Goal: Task Accomplishment & Management: Complete application form

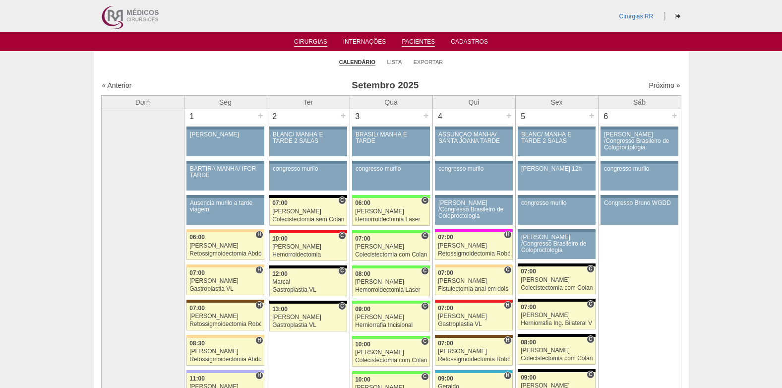
click at [420, 40] on link "Pacientes" at bounding box center [418, 42] width 33 height 8
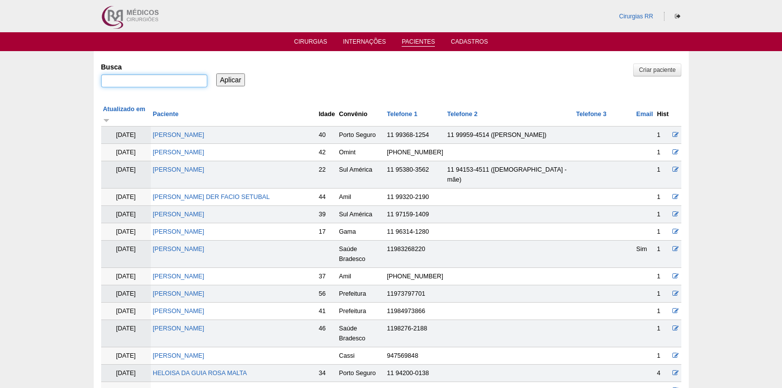
click at [170, 82] on input "Busca" at bounding box center [154, 80] width 106 height 13
paste input "BRUNO APARECIDO DE ARAUJO GALLEGO"
type input "BRUNO APARECIDO DE ARAUJO GALLEGO"
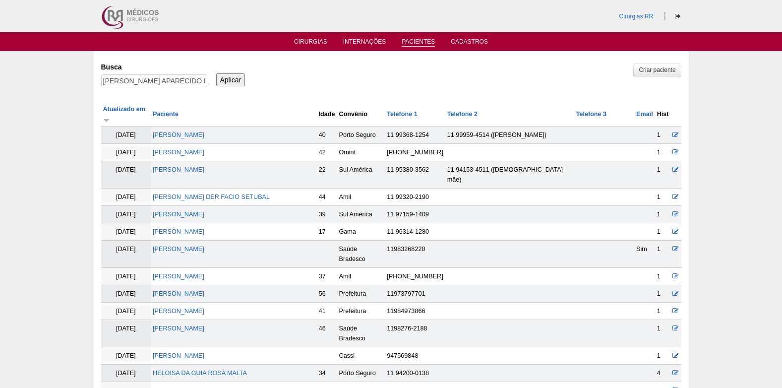
click at [232, 80] on input "Aplicar" at bounding box center [230, 79] width 29 height 13
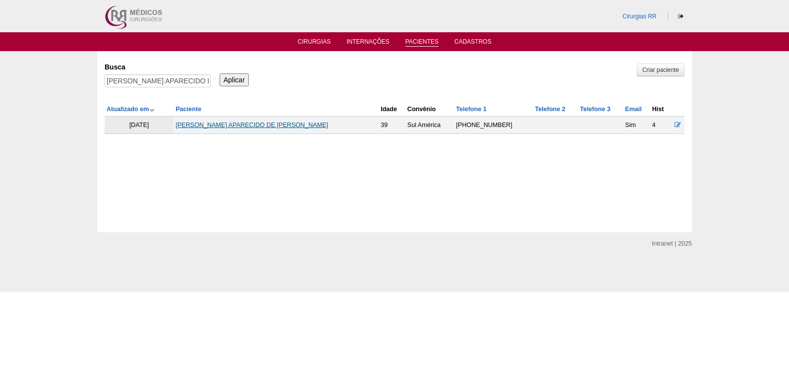
click at [254, 126] on link "[PERSON_NAME] APARECIDO DE [PERSON_NAME]" at bounding box center [251, 124] width 153 height 7
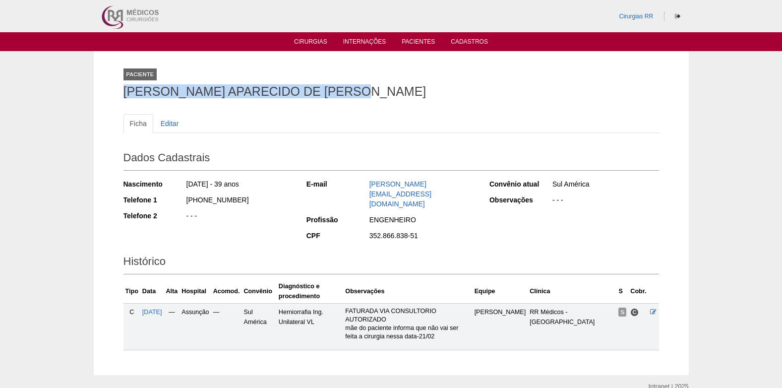
drag, startPoint x: 123, startPoint y: 90, endPoint x: 384, endPoint y: 93, distance: 261.3
click at [384, 93] on h1 "BRUNO APARECIDO DE ARAUJO GALLEGO" at bounding box center [390, 91] width 535 height 12
copy h1 "BRUNO APARECIDO DE ARAUJO GALLEGO"
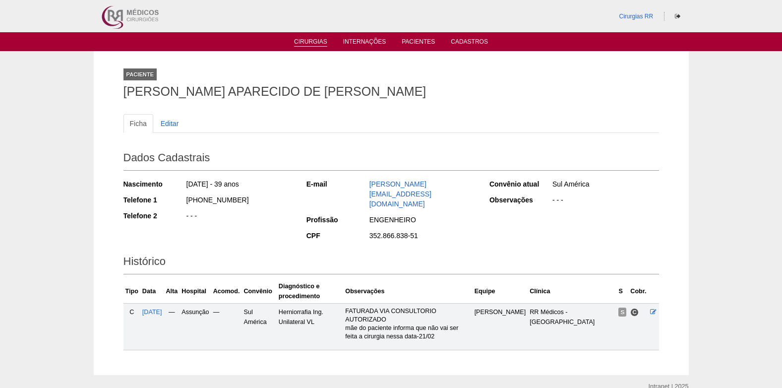
drag, startPoint x: 384, startPoint y: 93, endPoint x: 313, endPoint y: 37, distance: 90.4
click at [313, 37] on li "Cirurgias" at bounding box center [310, 41] width 47 height 8
click at [313, 40] on link "Cirurgias" at bounding box center [310, 42] width 33 height 8
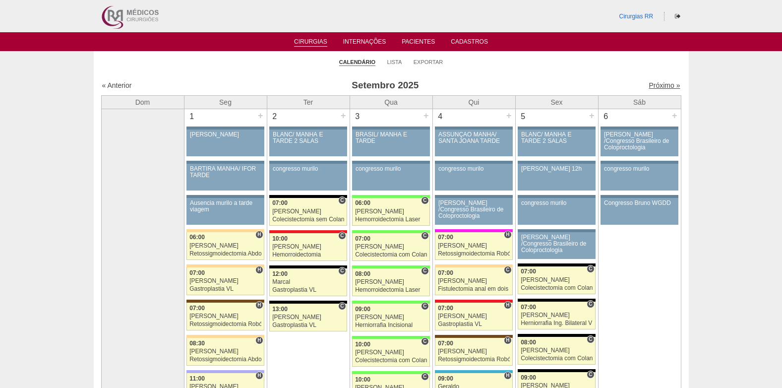
click at [663, 83] on link "Próximo »" at bounding box center [663, 85] width 31 height 8
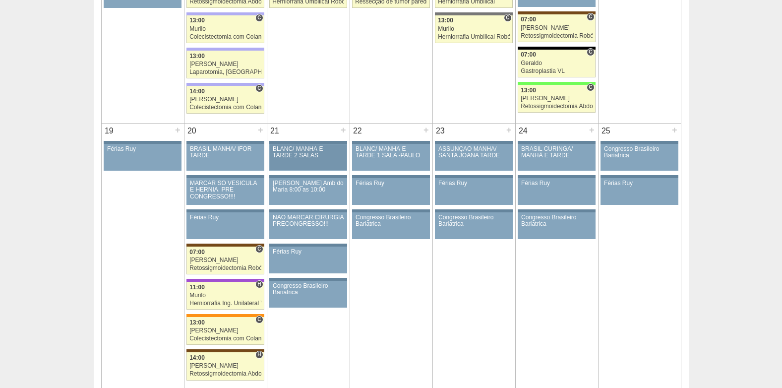
scroll to position [892, 0]
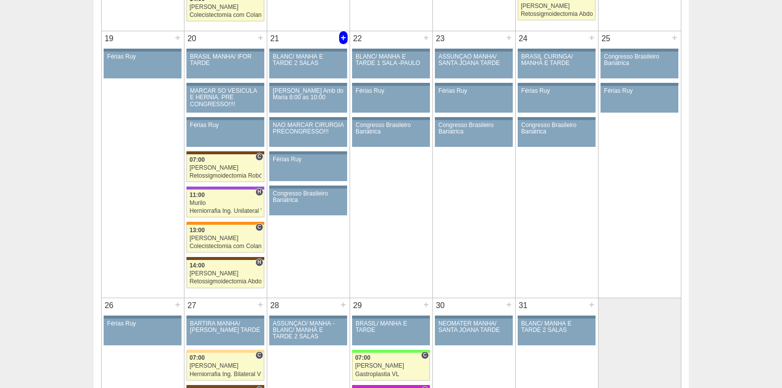
click at [342, 40] on div "+" at bounding box center [343, 37] width 8 height 13
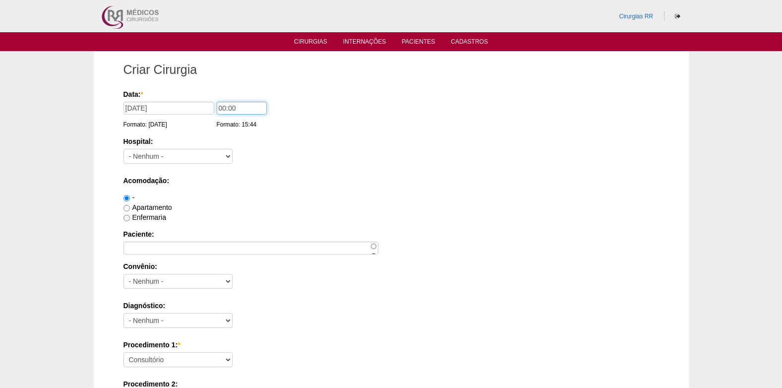
drag, startPoint x: 234, startPoint y: 114, endPoint x: 215, endPoint y: 112, distance: 18.9
click at [207, 99] on div "Data: * 21/10/2025 Formato: 10/09/2025 00:00 Formato: 15:44" at bounding box center [389, 94] width 532 height 10
type input "10:00"
click at [170, 157] on select "- Nenhum - 9 de Julho Albert Einstein Alvorada América Assunção Bartira Benefic…" at bounding box center [177, 156] width 109 height 15
select select "5"
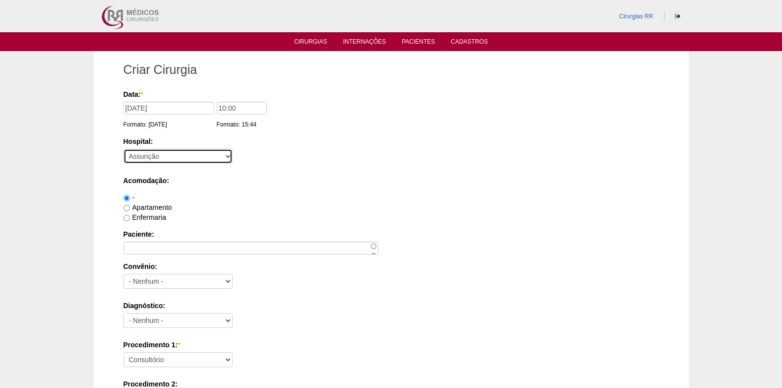
click at [123, 149] on select "- Nenhum - 9 de Julho Albert Einstein Alvorada América Assunção Bartira Benefic…" at bounding box center [177, 156] width 109 height 15
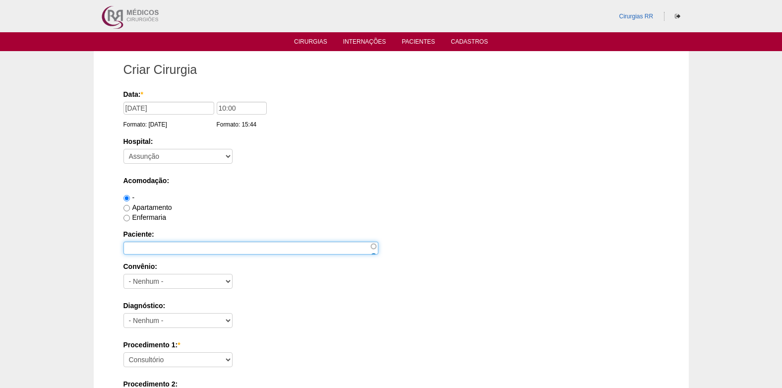
click at [168, 241] on input "Paciente:" at bounding box center [250, 247] width 255 height 13
paste input "BRUNO APARECIDO DE ARAUJO GALLEGO"
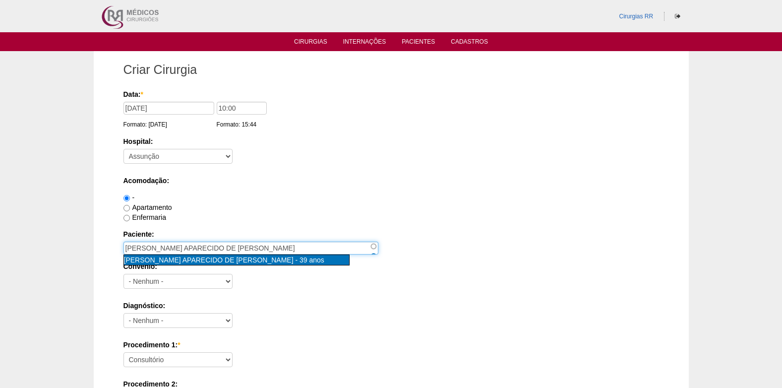
type input "BRUNO APARECIDO DE ARAUJO GALLEGO [nid:84013]"
click at [194, 258] on span "[PERSON_NAME] APARECIDO DE [PERSON_NAME]" at bounding box center [209, 260] width 170 height 8
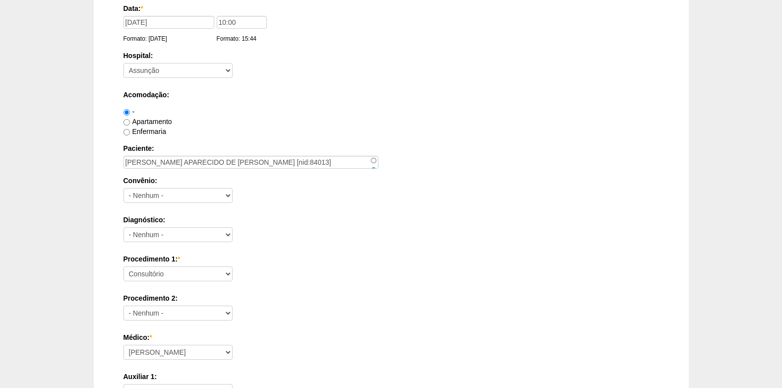
scroll to position [99, 0]
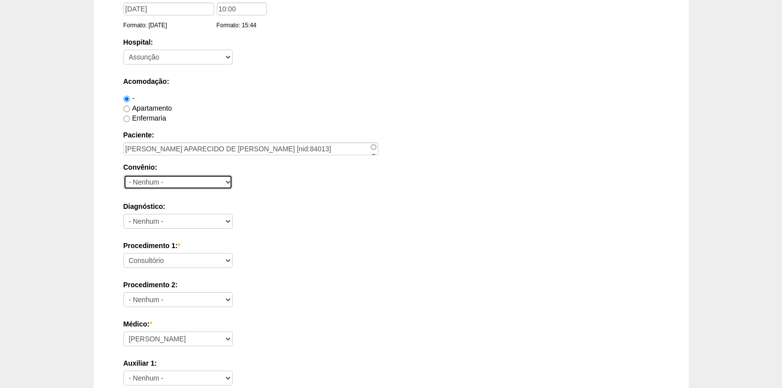
click at [199, 184] on select "- Nenhum - Abet Afresp Allianz Amil Blue Life Caasp Cabesp Caixa de Pensões Car…" at bounding box center [177, 182] width 109 height 15
select select "26"
click at [123, 175] on select "- Nenhum - Abet Afresp Allianz Amil Blue Life Caasp Cabesp Caixa de Pensões Car…" at bounding box center [177, 182] width 109 height 15
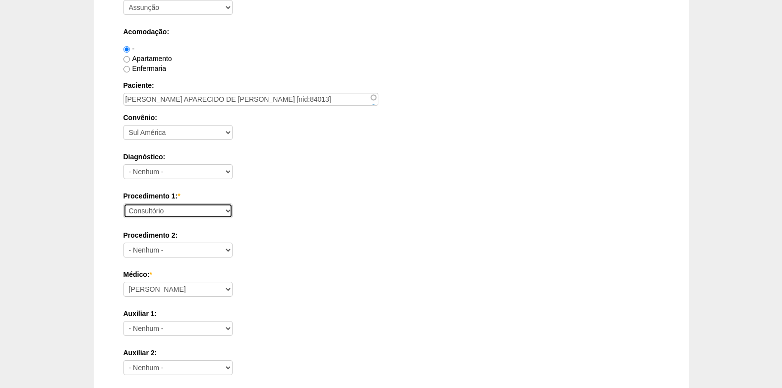
click at [179, 208] on select "Consultório Abscesso Hepático - Drenagem Abscesso perianal Amputação Abdômino P…" at bounding box center [177, 210] width 109 height 15
select select "3999"
click at [123, 203] on select "Consultório Abscesso Hepático - Drenagem Abscesso perianal Amputação Abdômino P…" at bounding box center [177, 210] width 109 height 15
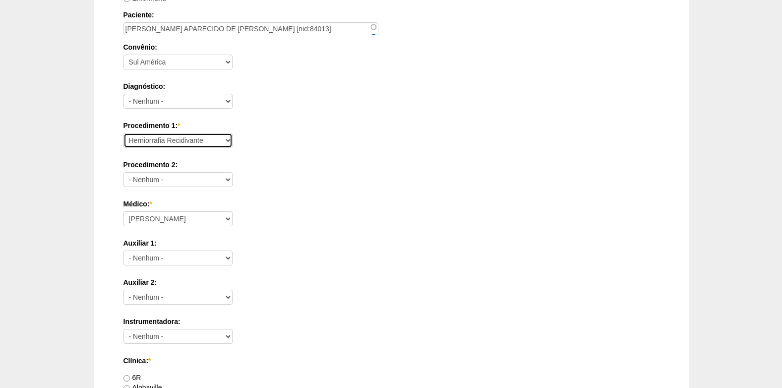
scroll to position [248, 0]
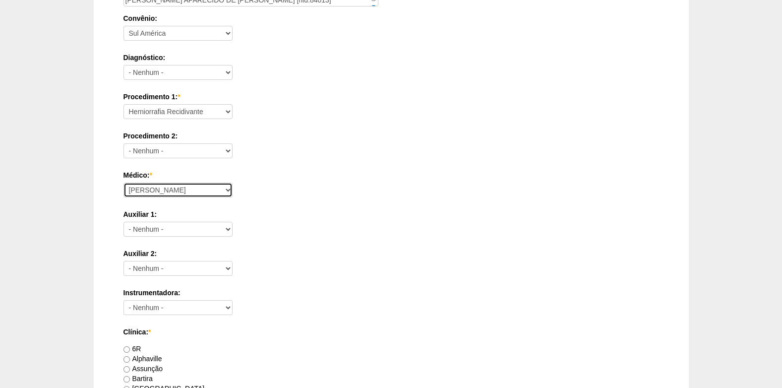
click at [215, 189] on select "Ana Paula Bruno Felipe Rossi Geraldo Igor Benevides Isabella Juliana Luiz Guilh…" at bounding box center [177, 189] width 109 height 15
select select "49"
click at [123, 182] on select "Ana Paula Bruno Felipe Rossi Geraldo Igor Benevides Isabella Juliana Luiz Guilh…" at bounding box center [177, 189] width 109 height 15
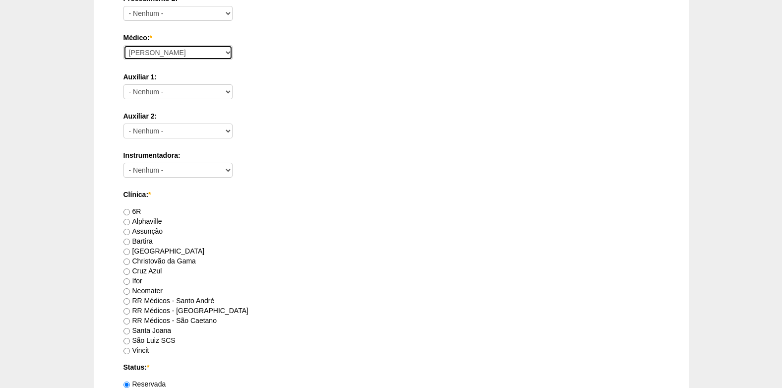
scroll to position [397, 0]
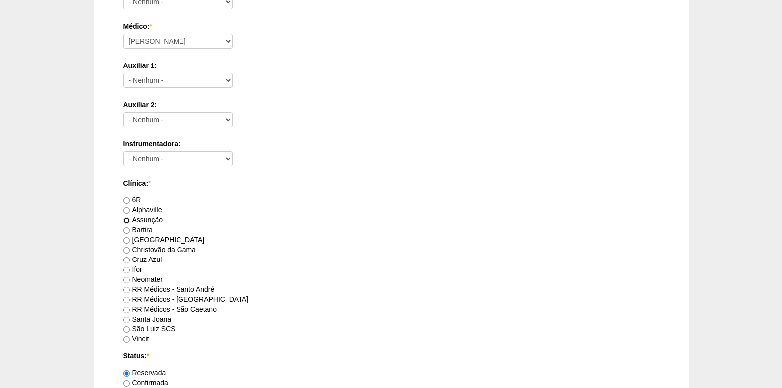
click at [128, 221] on input "Assunção" at bounding box center [126, 220] width 6 height 6
radio input "true"
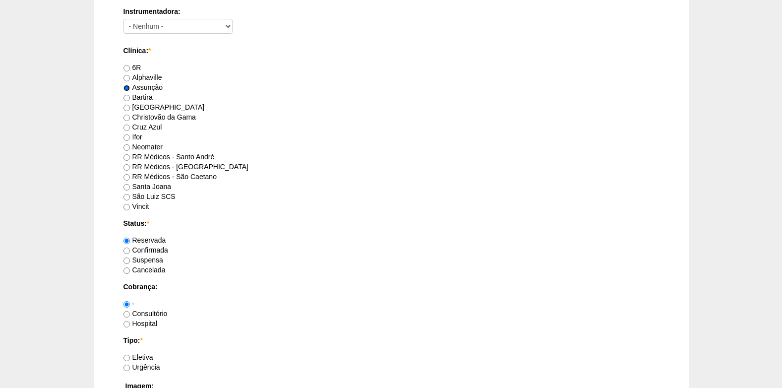
scroll to position [595, 0]
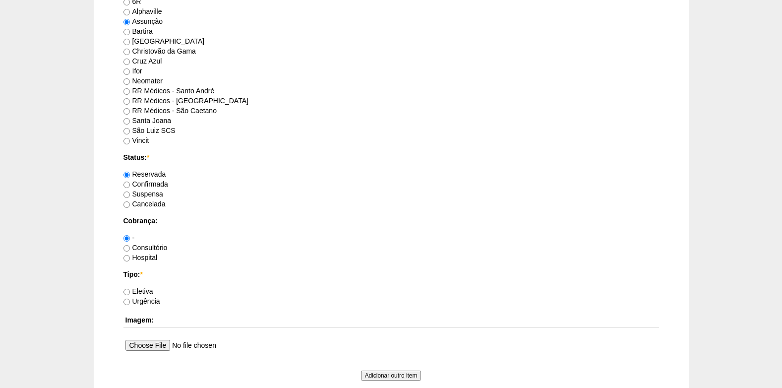
click at [130, 184] on label "Confirmada" at bounding box center [145, 184] width 45 height 8
click at [130, 184] on input "Confirmada" at bounding box center [126, 184] width 6 height 6
radio input "true"
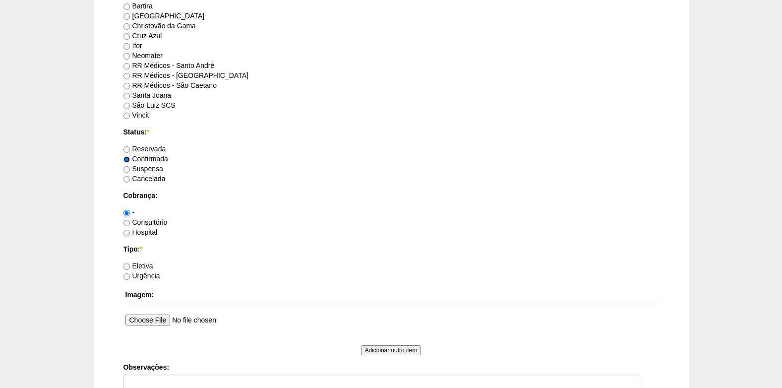
scroll to position [644, 0]
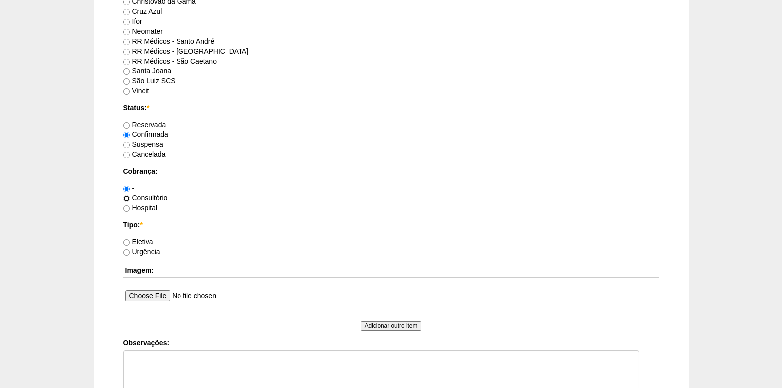
click at [127, 198] on input "Consultório" at bounding box center [126, 198] width 6 height 6
radio input "true"
click at [127, 241] on input "Eletiva" at bounding box center [126, 242] width 6 height 6
radio input "true"
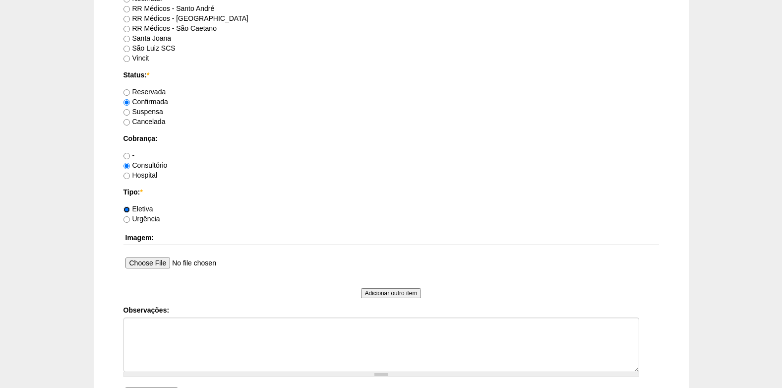
scroll to position [694, 0]
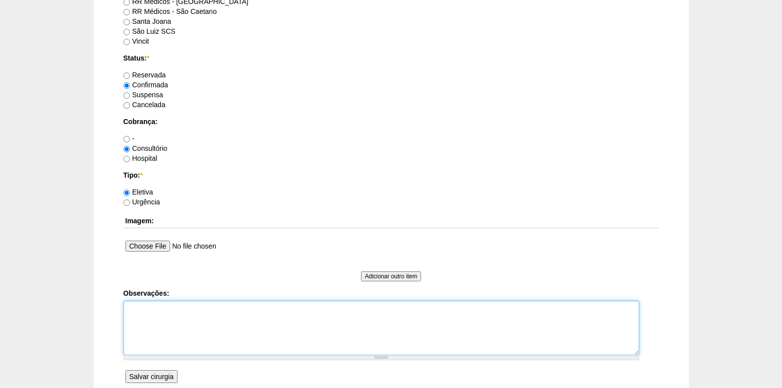
click at [172, 311] on textarea "Observações:" at bounding box center [381, 327] width 516 height 55
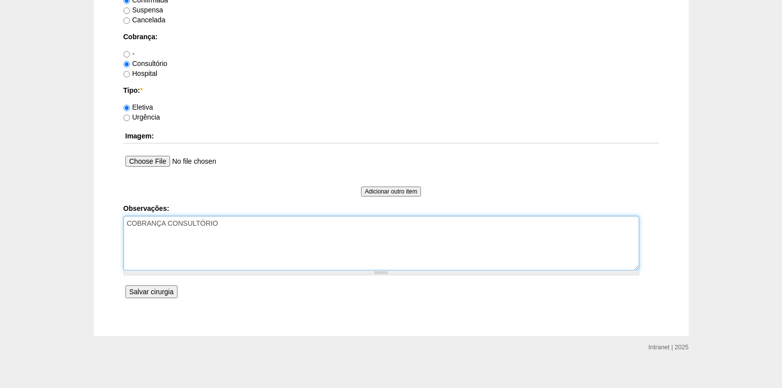
scroll to position [787, 0]
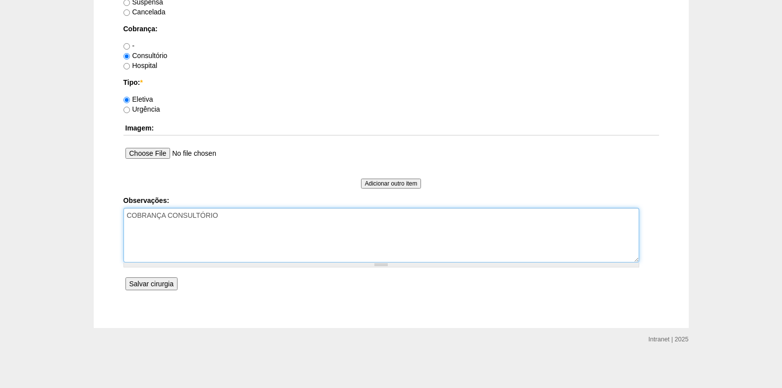
type textarea "COBRANÇA CONSULTÓRIO"
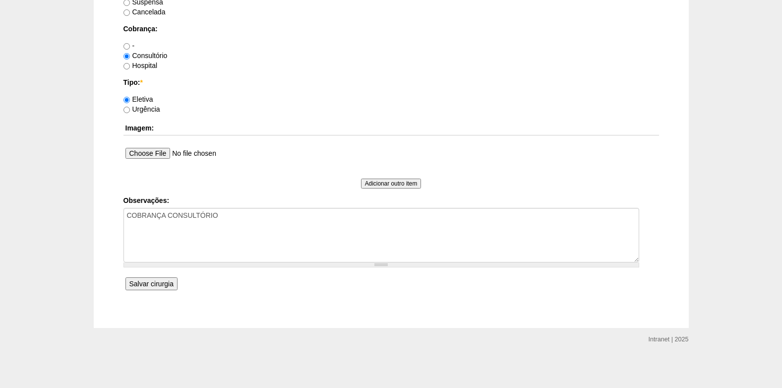
click at [151, 285] on input "Salvar cirurgia" at bounding box center [151, 283] width 52 height 13
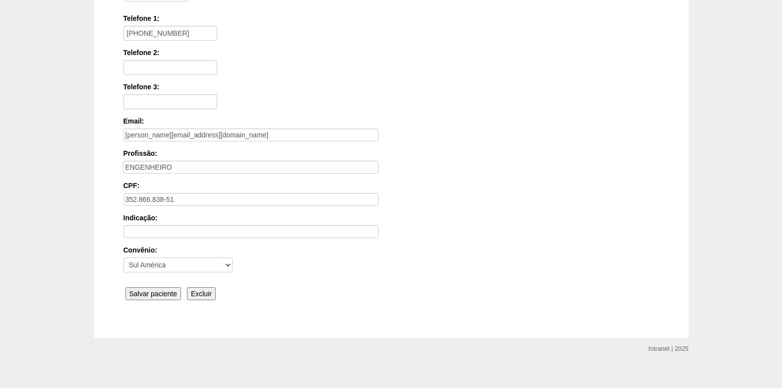
scroll to position [218, 0]
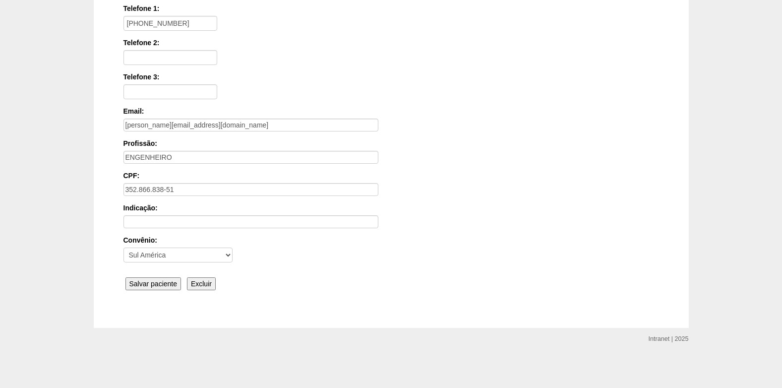
click at [152, 284] on input "Salvar paciente" at bounding box center [153, 283] width 56 height 13
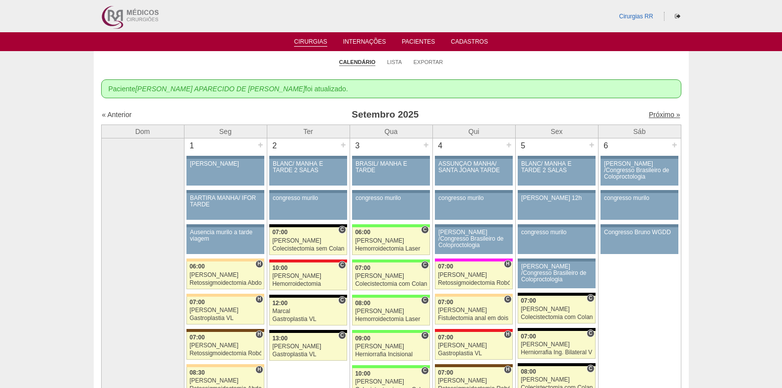
click at [656, 113] on link "Próximo »" at bounding box center [663, 115] width 31 height 8
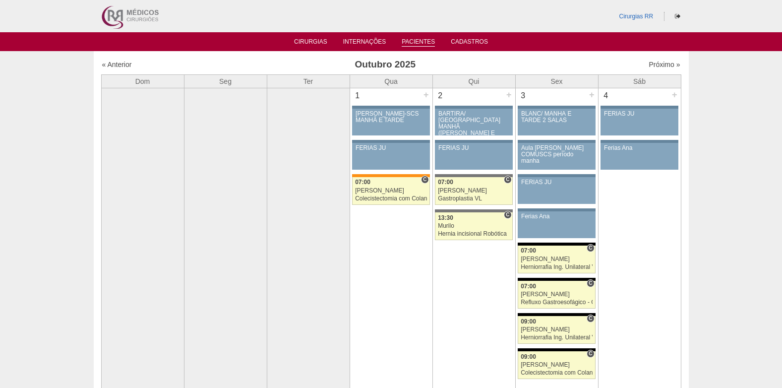
click at [418, 43] on link "Pacientes" at bounding box center [418, 42] width 33 height 8
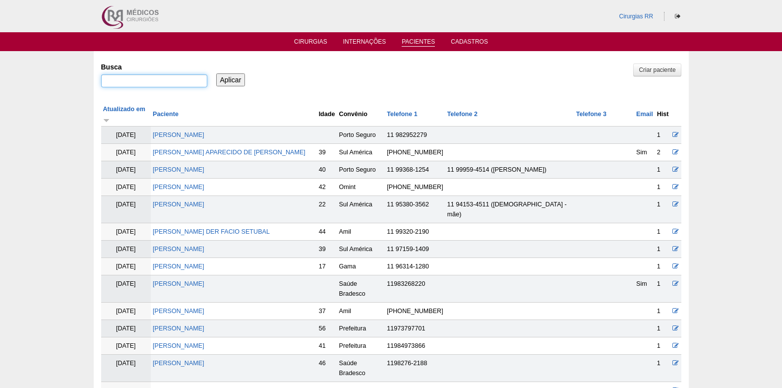
click at [189, 84] on input "Busca" at bounding box center [154, 80] width 106 height 13
type input "[PERSON_NAME]"
click at [230, 78] on input "Aplicar" at bounding box center [230, 79] width 29 height 13
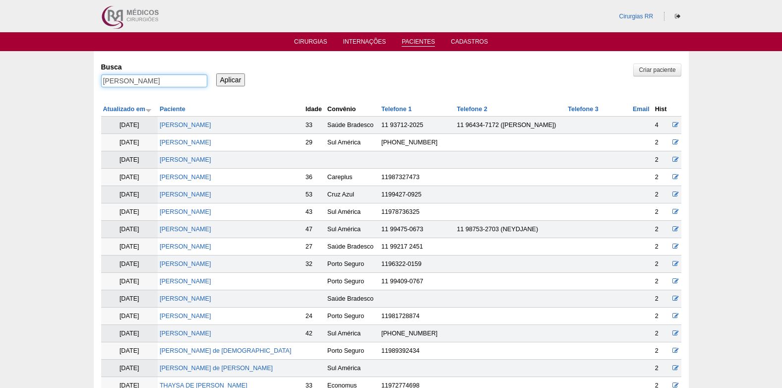
drag, startPoint x: 154, startPoint y: 82, endPoint x: 77, endPoint y: 84, distance: 76.4
type input "[PERSON_NAME]"
click at [228, 78] on input "Aplicar" at bounding box center [230, 79] width 29 height 13
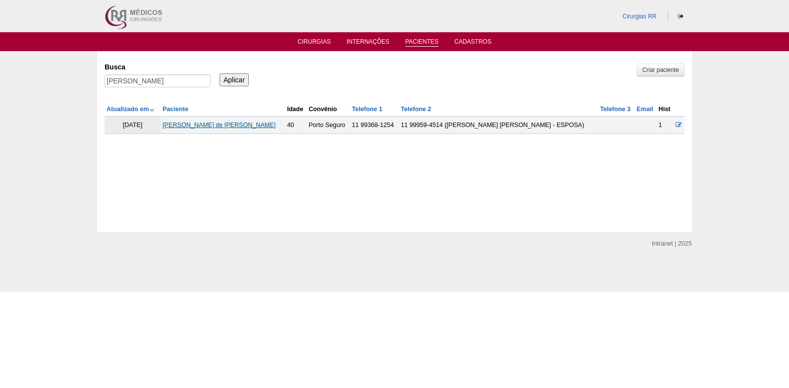
click at [220, 125] on link "[PERSON_NAME] de [PERSON_NAME]" at bounding box center [219, 124] width 113 height 7
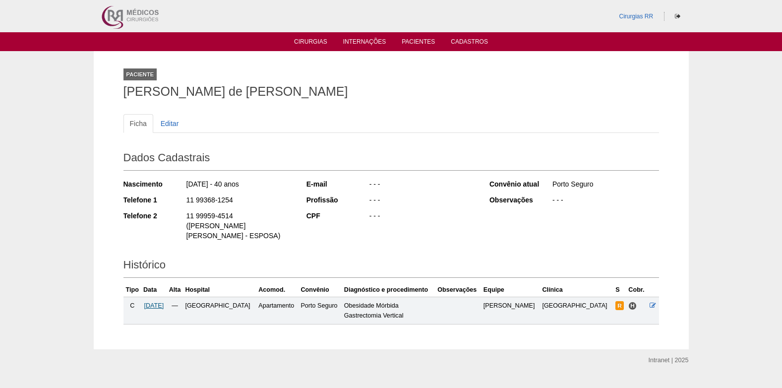
click at [164, 302] on span "10/10/2025" at bounding box center [154, 305] width 20 height 7
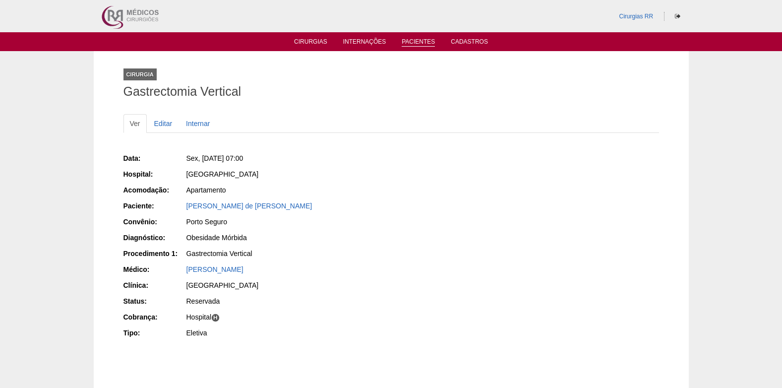
click at [418, 42] on link "Pacientes" at bounding box center [418, 42] width 33 height 8
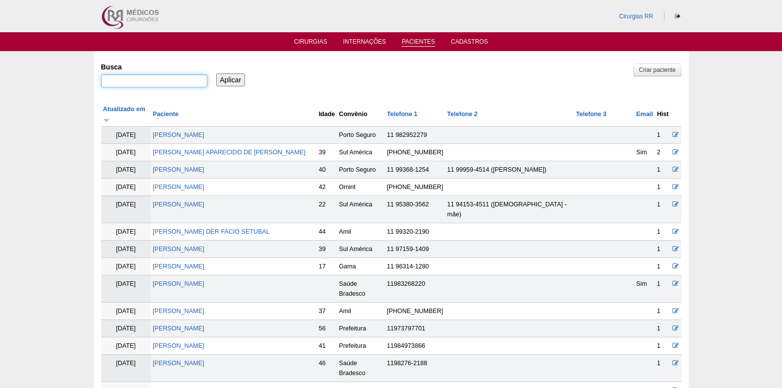
click at [172, 75] on input "Busca" at bounding box center [154, 80] width 106 height 13
type input "renata bi"
click at [231, 81] on input "Aplicar" at bounding box center [230, 79] width 29 height 13
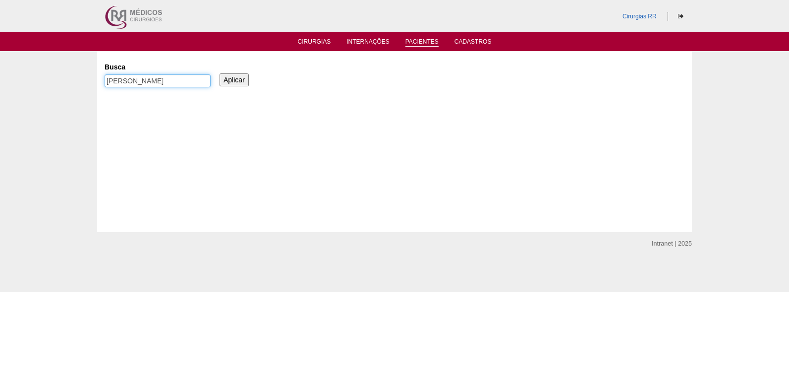
click at [157, 82] on input "[PERSON_NAME]" at bounding box center [158, 80] width 106 height 13
type input "[PERSON_NAME]"
click at [241, 84] on input "Aplicar" at bounding box center [234, 79] width 29 height 13
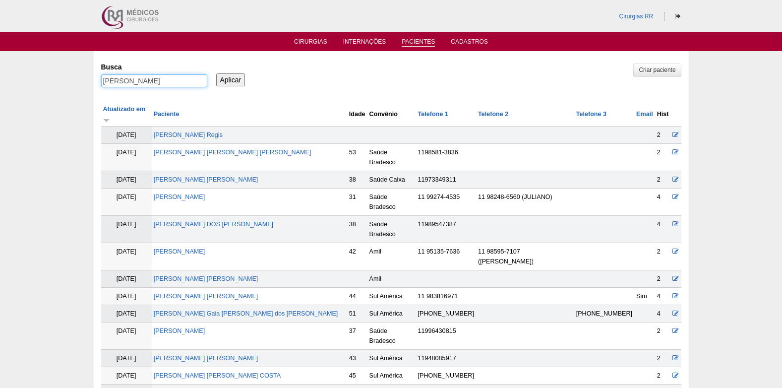
drag, startPoint x: 161, startPoint y: 80, endPoint x: 95, endPoint y: 83, distance: 66.5
click at [320, 42] on link "Cirurgias" at bounding box center [310, 42] width 33 height 8
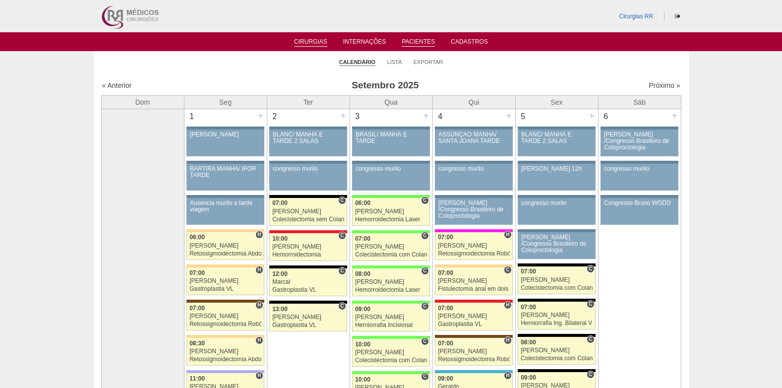
click at [414, 41] on link "Pacientes" at bounding box center [418, 42] width 33 height 8
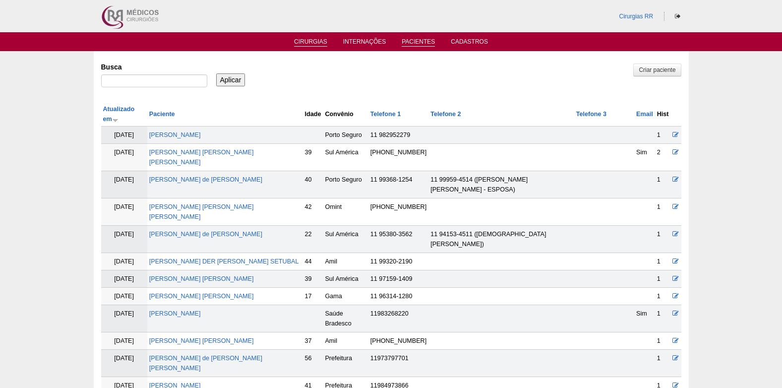
click at [318, 40] on link "Cirurgias" at bounding box center [310, 42] width 33 height 8
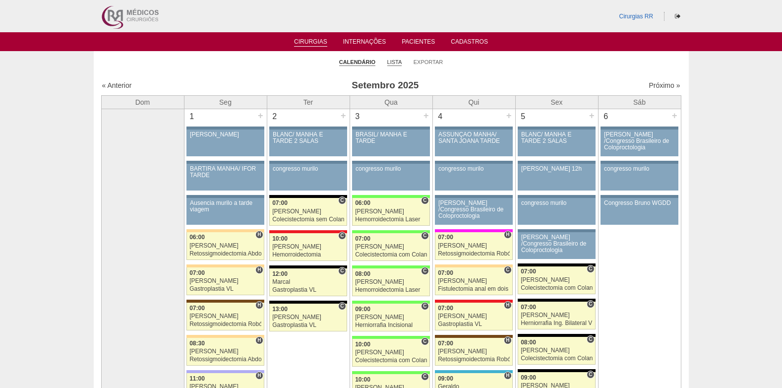
click at [397, 60] on link "Lista" at bounding box center [394, 61] width 15 height 7
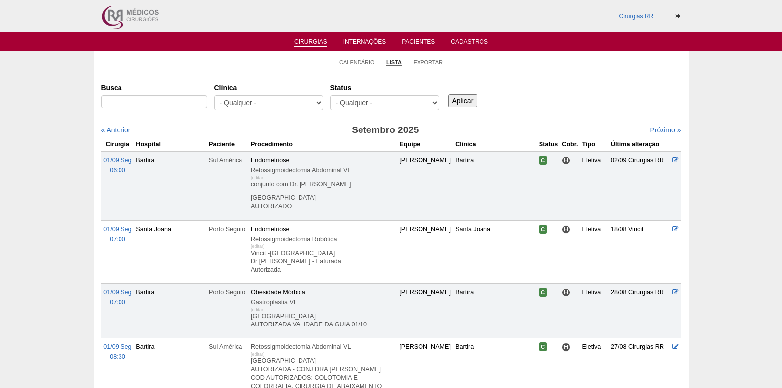
click at [391, 101] on select "- Qualquer - Reservada Confirmada Suspensa Cancelada" at bounding box center [384, 102] width 109 height 15
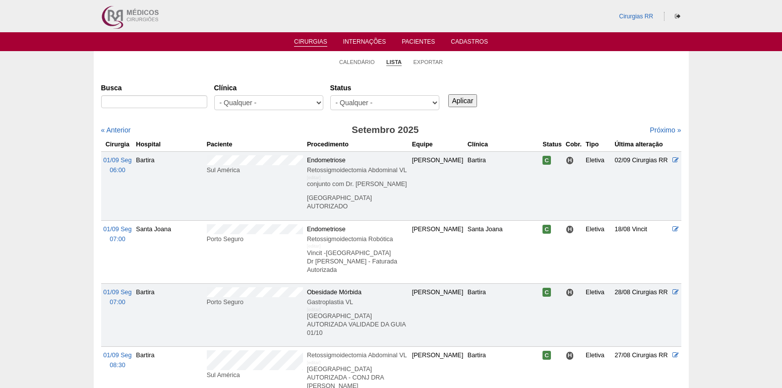
select select "resr"
click at [330, 95] on select "- Qualquer - Reservada Confirmada Suspensa Cancelada" at bounding box center [384, 102] width 109 height 15
click at [452, 98] on input "Aplicar" at bounding box center [462, 100] width 29 height 13
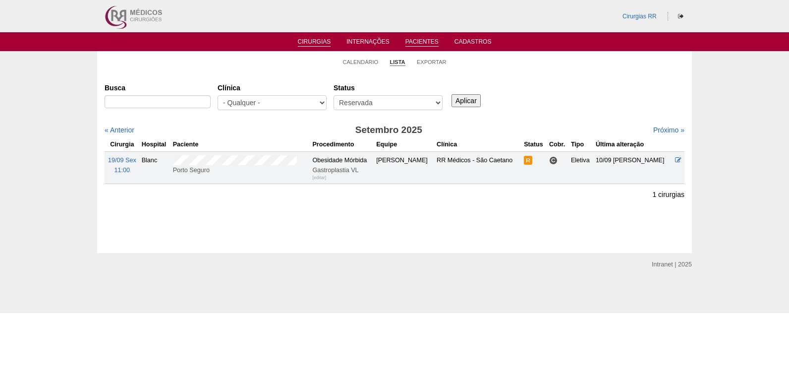
click at [427, 39] on link "Pacientes" at bounding box center [422, 42] width 33 height 8
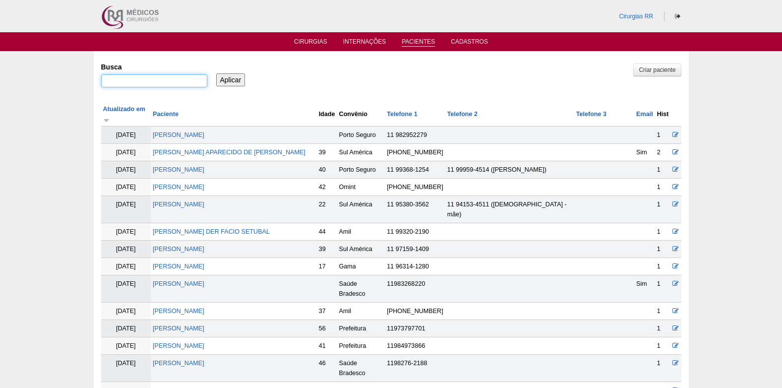
click at [183, 84] on input "Busca" at bounding box center [154, 80] width 106 height 13
type input "[PERSON_NAME]"
click at [216, 73] on input "Aplicar" at bounding box center [230, 79] width 29 height 13
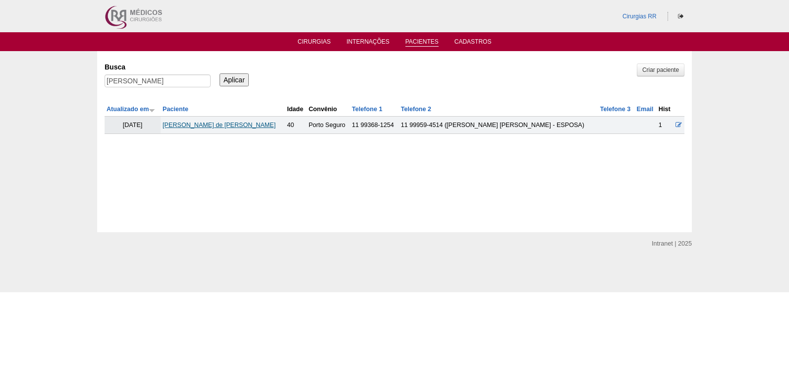
click at [226, 126] on link "[PERSON_NAME] de [PERSON_NAME]" at bounding box center [219, 124] width 113 height 7
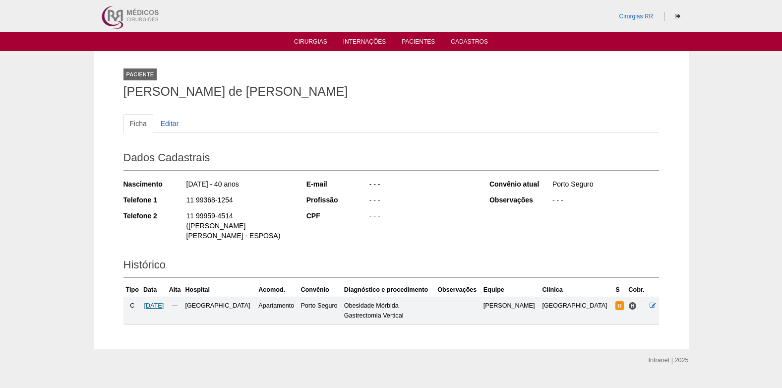
click at [164, 302] on span "[DATE]" at bounding box center [154, 305] width 20 height 7
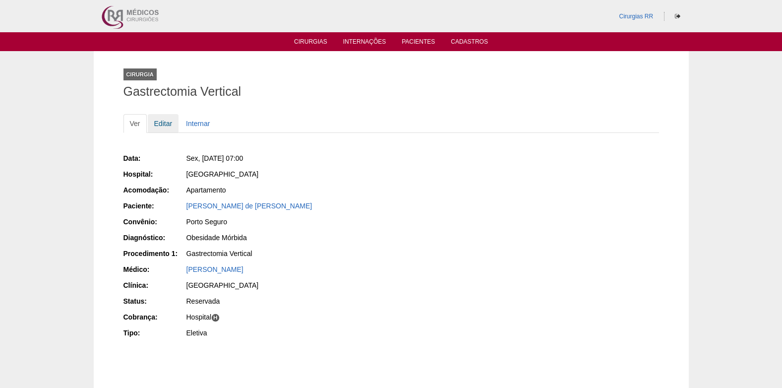
click at [164, 127] on link "Editar" at bounding box center [163, 123] width 31 height 19
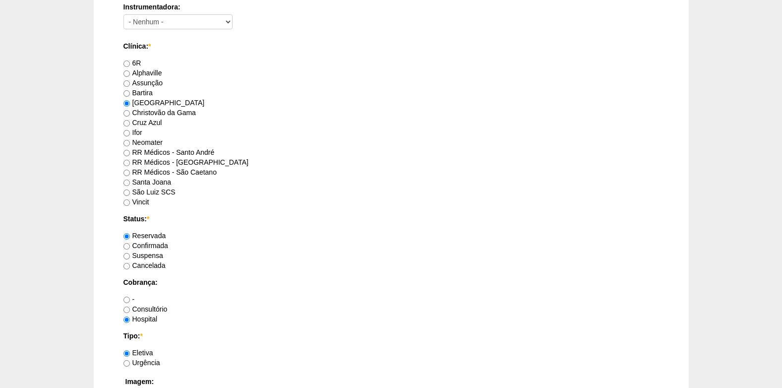
scroll to position [595, 0]
click at [124, 246] on input "Confirmada" at bounding box center [126, 245] width 6 height 6
radio input "true"
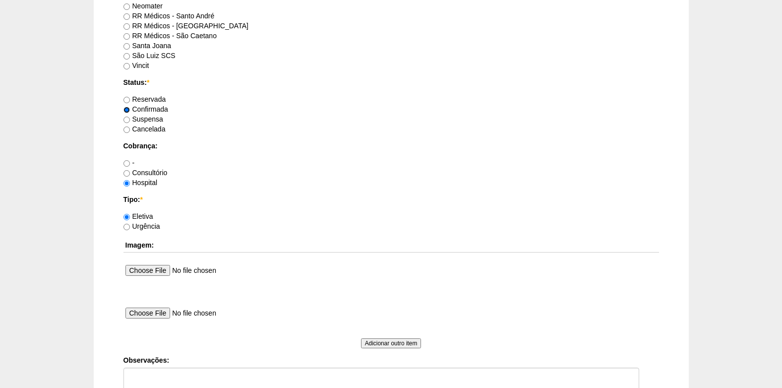
scroll to position [843, 0]
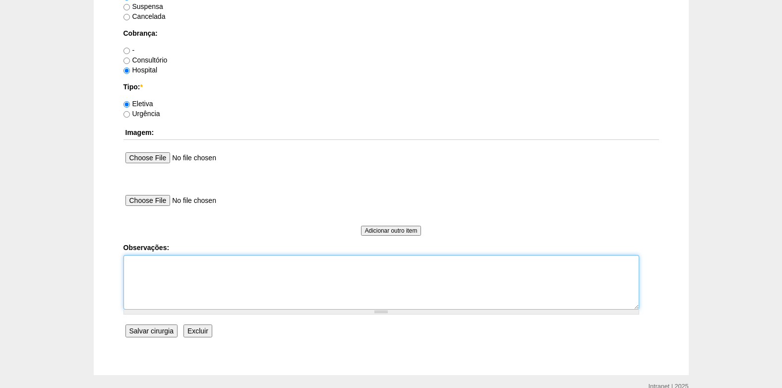
click at [140, 288] on textarea "Observações:" at bounding box center [381, 282] width 516 height 55
type textarea "c"
click at [174, 265] on textarea "COBRANÇA HSPITAL AUTORIZADO" at bounding box center [381, 282] width 516 height 55
type textarea "COBRANÇA HOSPITAL AUTORIZADO"
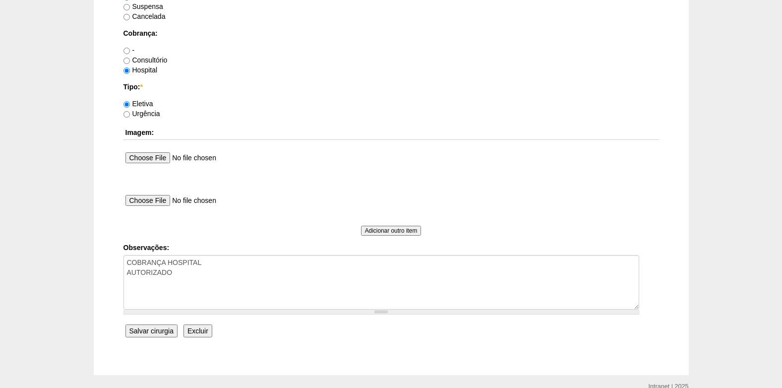
click at [150, 335] on input "Salvar cirurgia" at bounding box center [151, 330] width 52 height 13
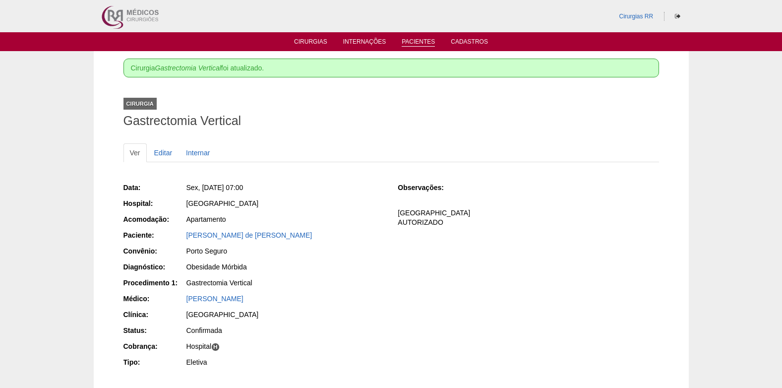
click at [419, 44] on link "Pacientes" at bounding box center [418, 42] width 33 height 8
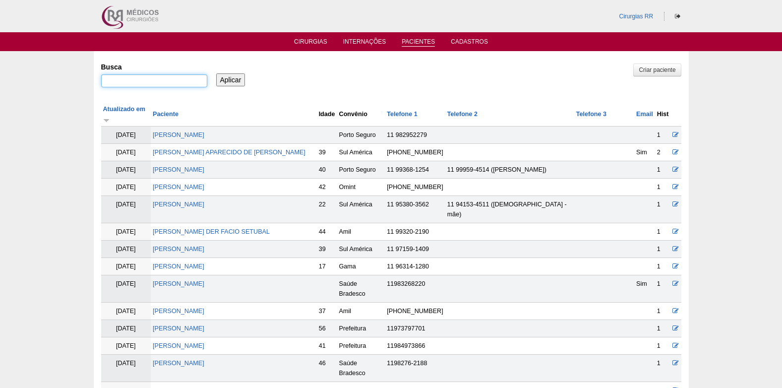
click at [176, 81] on input "Busca" at bounding box center [154, 80] width 106 height 13
type input "[PERSON_NAME]"
click at [244, 76] on input "Aplicar" at bounding box center [230, 79] width 29 height 13
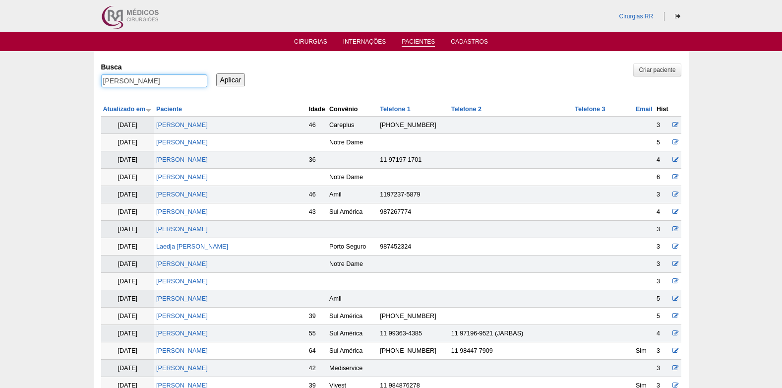
drag, startPoint x: 175, startPoint y: 81, endPoint x: 72, endPoint y: 85, distance: 102.7
click at [314, 45] on link "Cirurgias" at bounding box center [310, 42] width 33 height 8
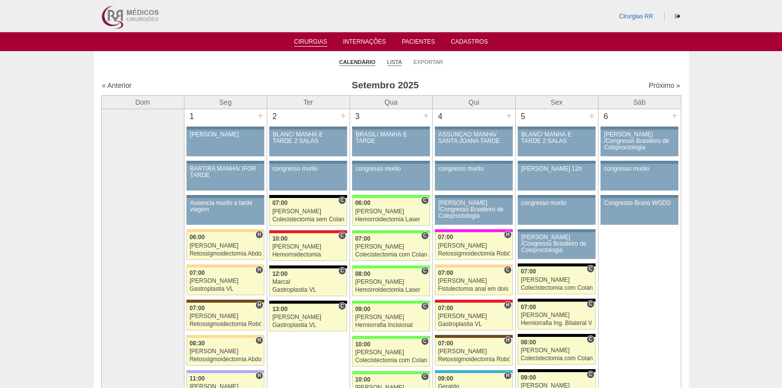
click at [397, 62] on link "Lista" at bounding box center [394, 61] width 15 height 7
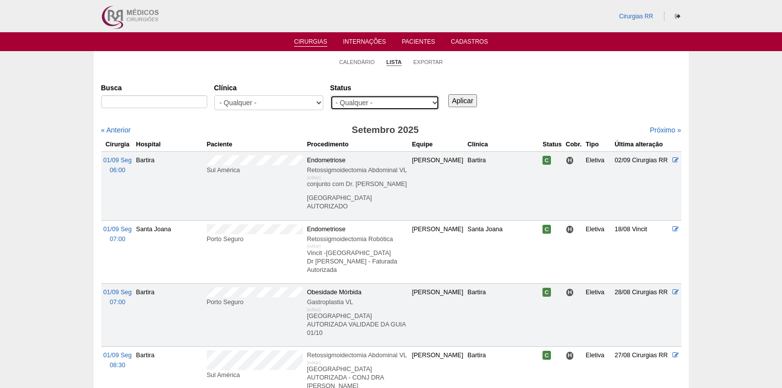
click at [408, 104] on select "- Qualquer - Reservada Confirmada Suspensa Cancelada" at bounding box center [384, 102] width 109 height 15
select select "resr"
click at [330, 95] on select "- Qualquer - Reservada Confirmada Suspensa Cancelada" at bounding box center [384, 102] width 109 height 15
click at [460, 102] on input "Aplicar" at bounding box center [462, 100] width 29 height 13
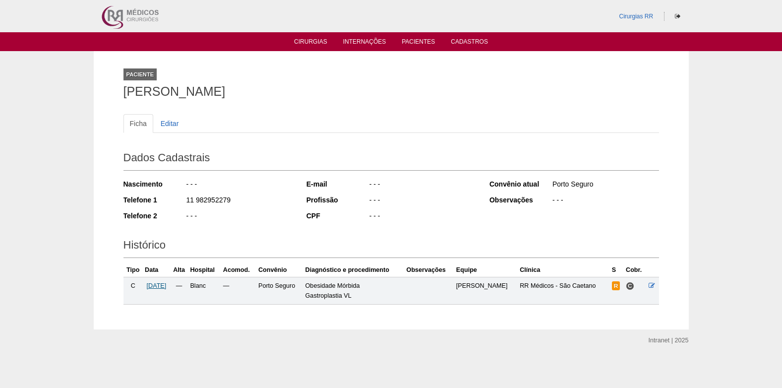
click at [167, 289] on span "[DATE]" at bounding box center [157, 285] width 20 height 7
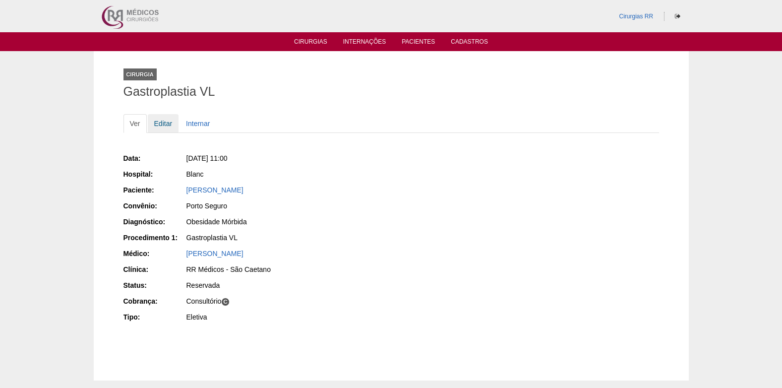
click at [165, 120] on link "Editar" at bounding box center [163, 123] width 31 height 19
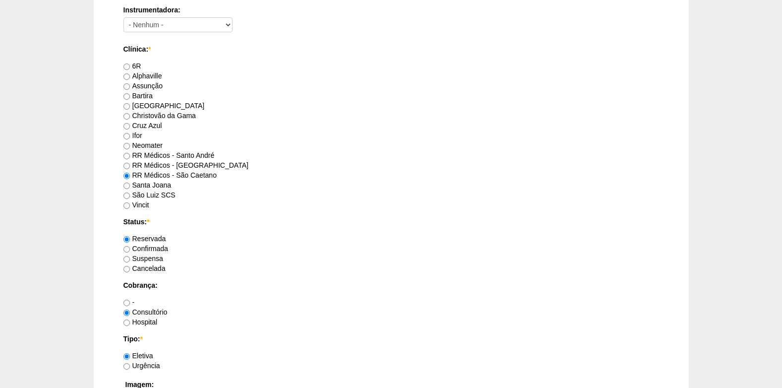
scroll to position [595, 0]
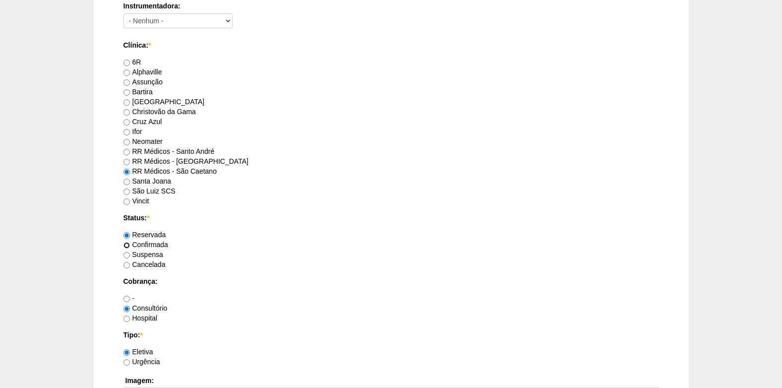
click at [129, 243] on input "Confirmada" at bounding box center [126, 245] width 6 height 6
radio input "true"
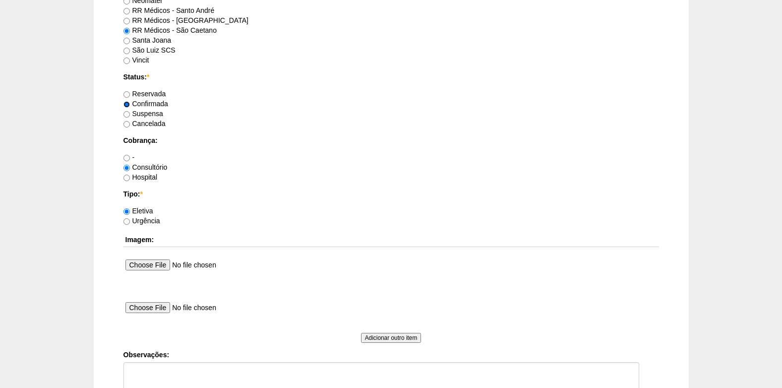
scroll to position [793, 0]
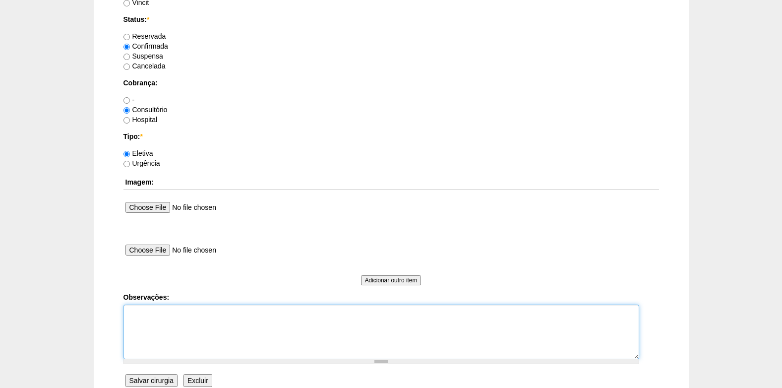
click at [162, 327] on textarea "Observações:" at bounding box center [381, 331] width 516 height 55
type textarea "c"
type textarea "COBRANÇA CONSULTÓRIO AUTORIZADO VENCE 30/10"
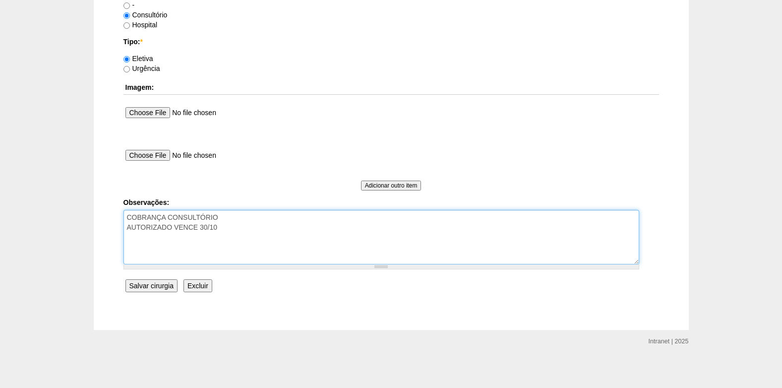
scroll to position [890, 0]
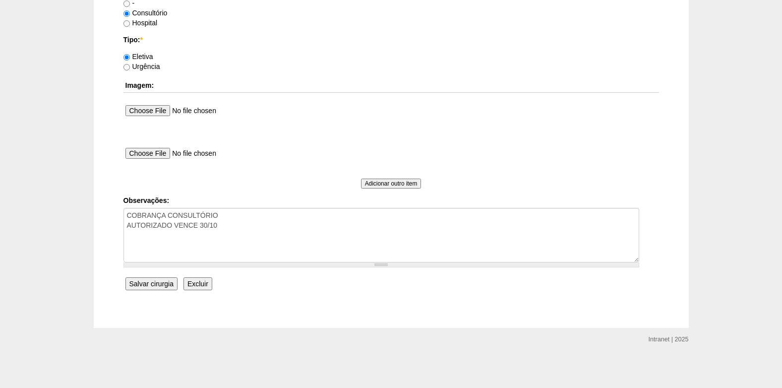
click at [156, 284] on input "Salvar cirurgia" at bounding box center [151, 283] width 52 height 13
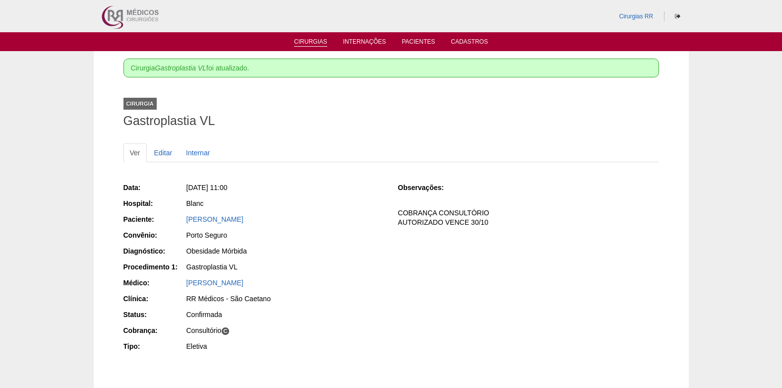
click at [309, 41] on link "Cirurgias" at bounding box center [310, 42] width 33 height 8
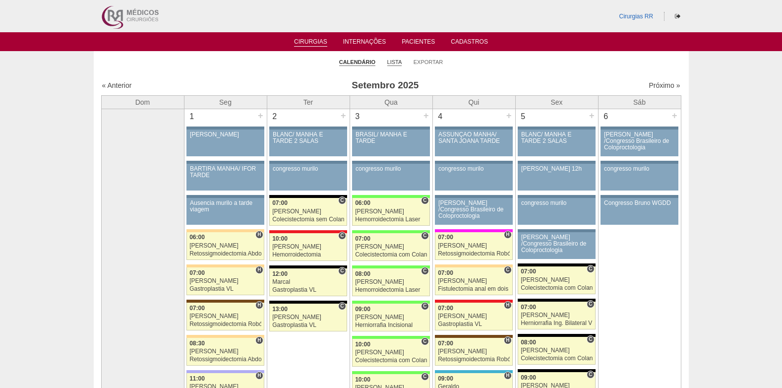
click at [394, 61] on link "Lista" at bounding box center [394, 61] width 15 height 7
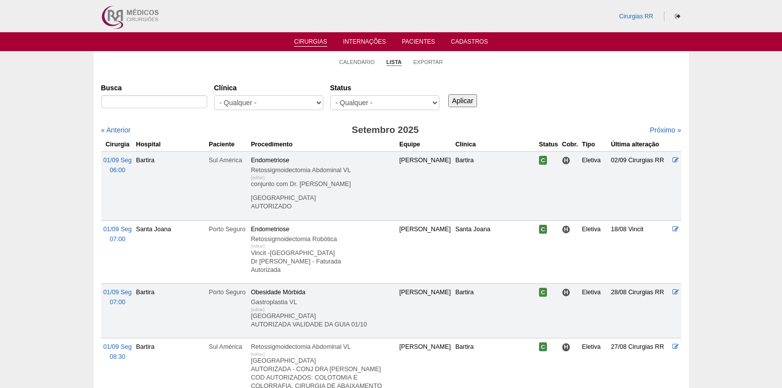
click at [348, 97] on select "- Qualquer - Reservada Confirmada Suspensa Cancelada" at bounding box center [384, 102] width 109 height 15
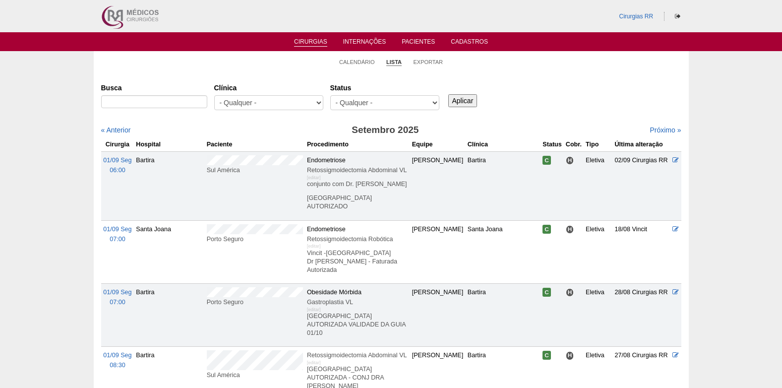
select select "resr"
click at [330, 95] on select "- Qualquer - Reservada Confirmada Suspensa Cancelada" at bounding box center [384, 102] width 109 height 15
click at [454, 103] on input "Aplicar" at bounding box center [462, 100] width 29 height 13
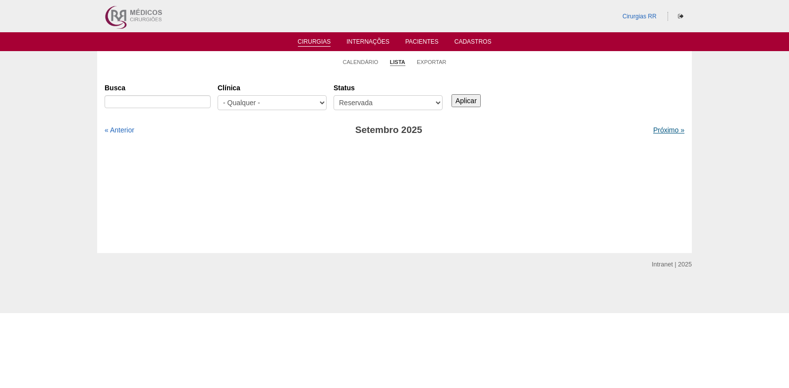
click at [659, 128] on link "Próximo »" at bounding box center [668, 130] width 31 height 8
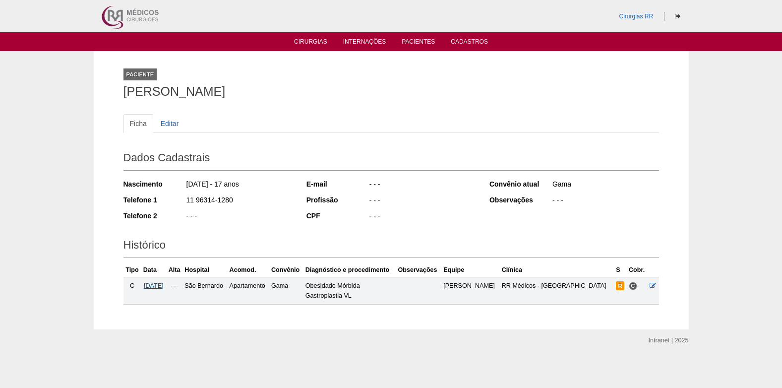
click at [164, 283] on span "[DATE]" at bounding box center [154, 285] width 20 height 7
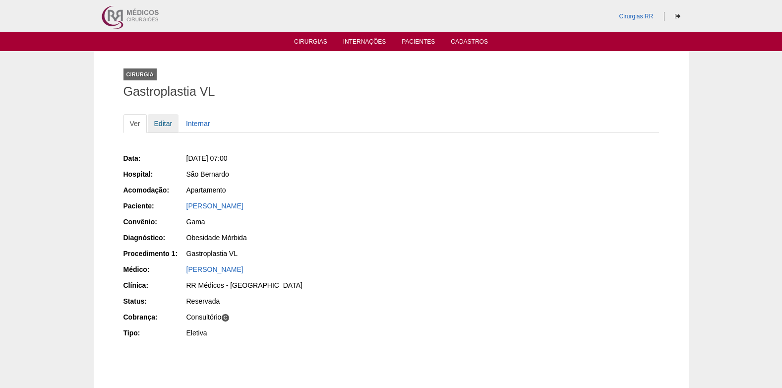
click at [159, 125] on link "Editar" at bounding box center [163, 123] width 31 height 19
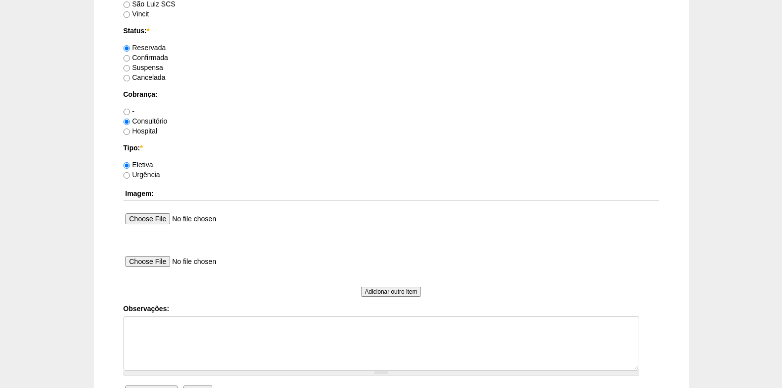
scroll to position [793, 0]
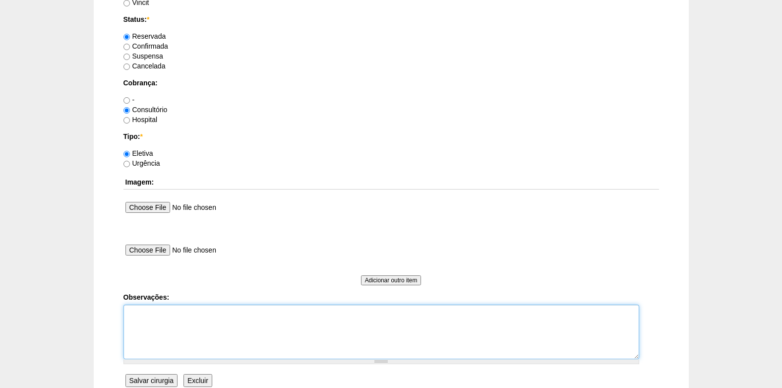
click at [194, 321] on textarea "Observações:" at bounding box center [381, 331] width 516 height 55
click at [205, 323] on textarea "COBRANÇA CONSULTÓRIO AUTORIZADO VENCE 25/09" at bounding box center [381, 331] width 516 height 55
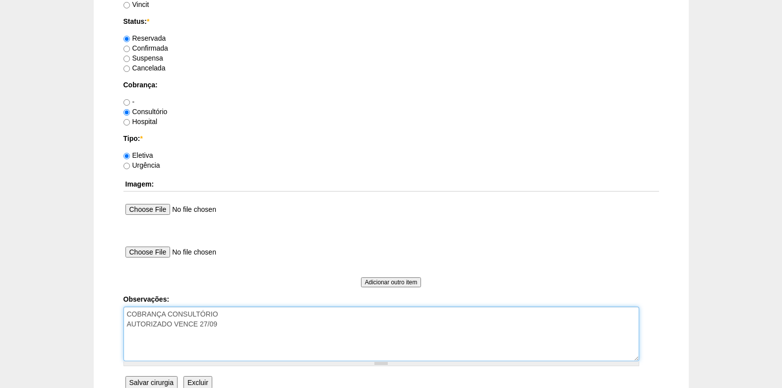
scroll to position [791, 0]
type textarea "COBRANÇA CONSULTÓRIO AUTORIZADO VENCE 27/09"
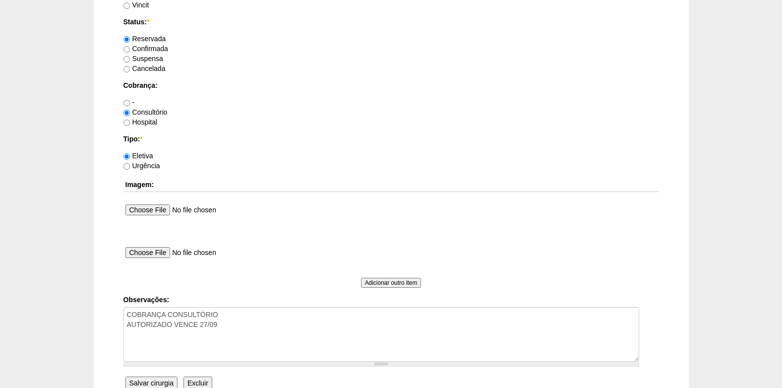
click at [130, 52] on label "Confirmada" at bounding box center [145, 49] width 45 height 8
click at [130, 52] on input "Confirmada" at bounding box center [126, 49] width 6 height 6
radio input "true"
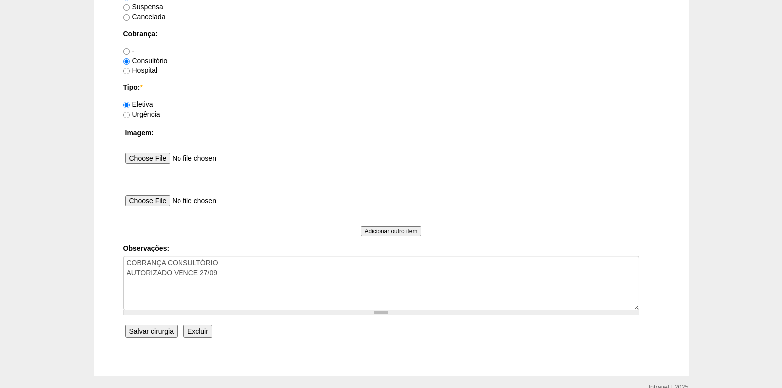
scroll to position [890, 0]
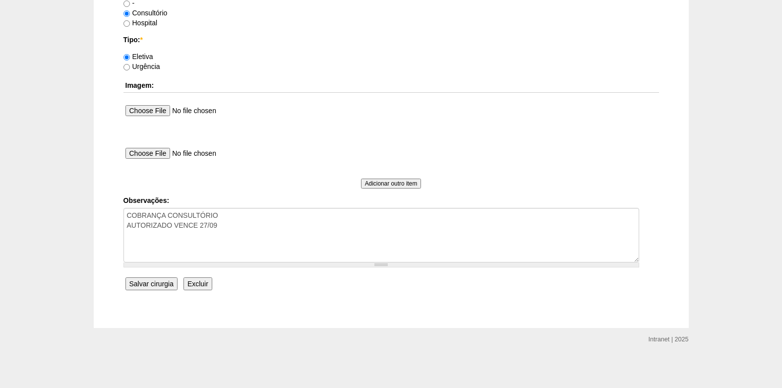
click at [152, 285] on input "Salvar cirurgia" at bounding box center [151, 283] width 52 height 13
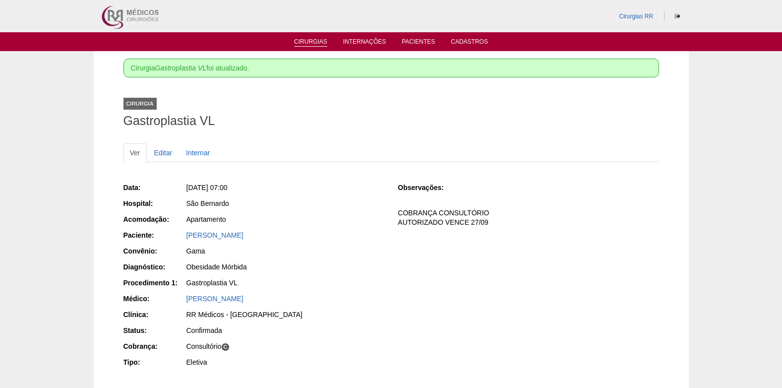
click at [312, 42] on link "Cirurgias" at bounding box center [310, 42] width 33 height 8
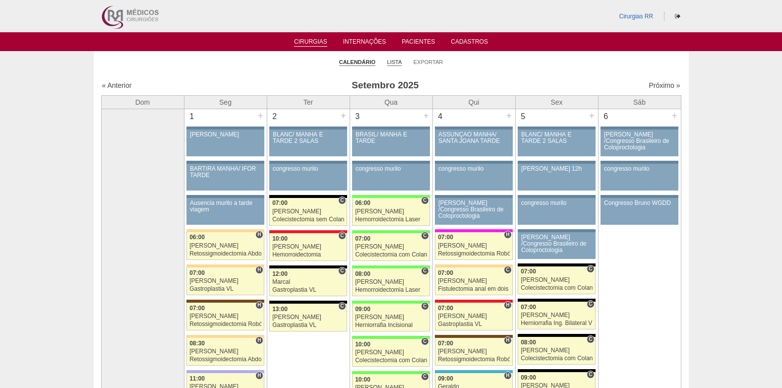
click at [393, 61] on link "Lista" at bounding box center [394, 61] width 15 height 7
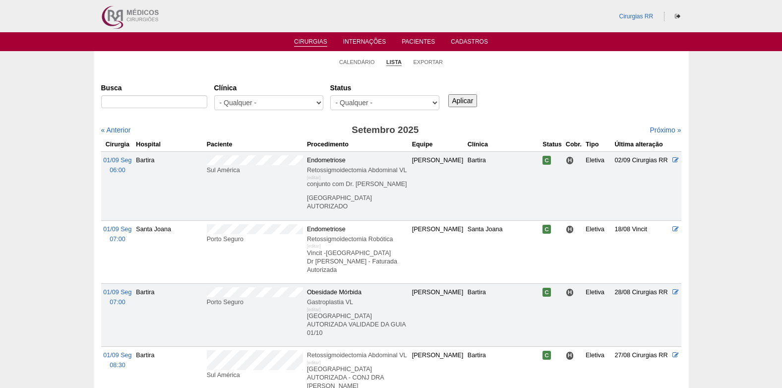
select select "resr"
click at [330, 95] on select "- Qualquer - Reservada Confirmada Suspensa Cancelada" at bounding box center [384, 102] width 109 height 15
click at [456, 98] on input "Aplicar" at bounding box center [462, 100] width 29 height 13
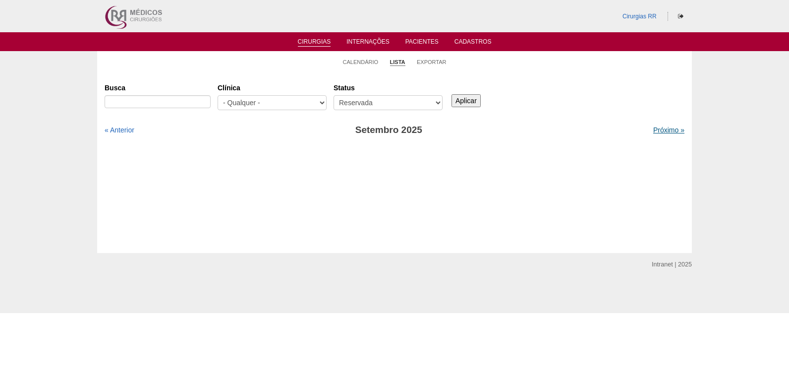
click at [663, 129] on link "Próximo »" at bounding box center [668, 130] width 31 height 8
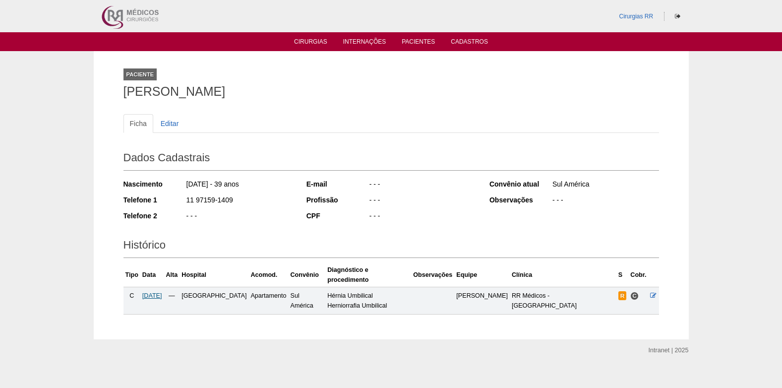
click at [158, 292] on span "08/10/2025" at bounding box center [152, 295] width 20 height 7
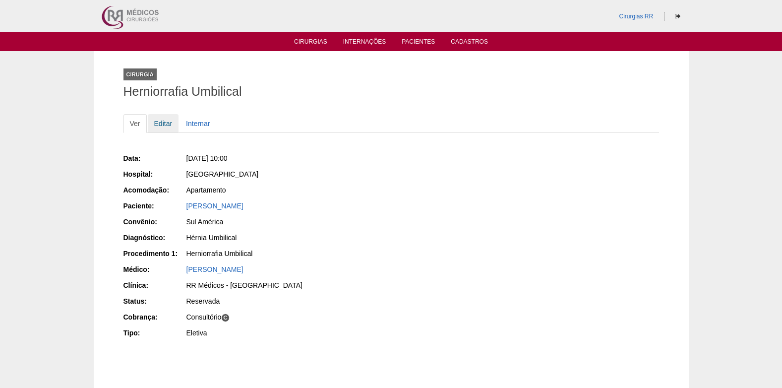
click at [167, 123] on link "Editar" at bounding box center [163, 123] width 31 height 19
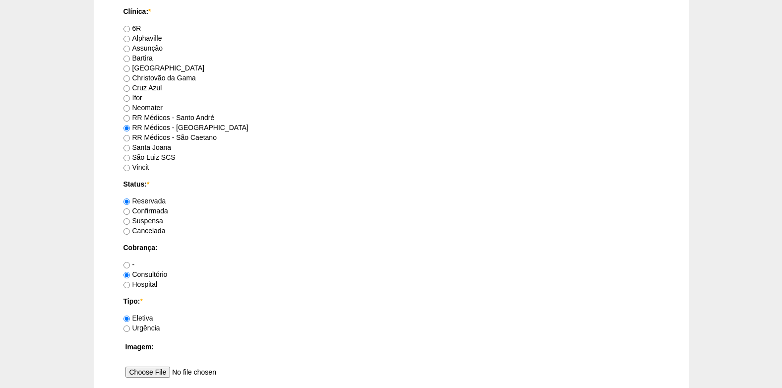
scroll to position [644, 0]
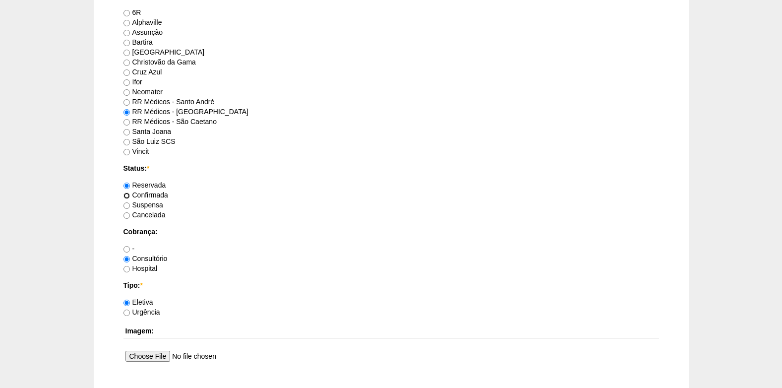
click at [128, 198] on input "Confirmada" at bounding box center [126, 195] width 6 height 6
radio input "true"
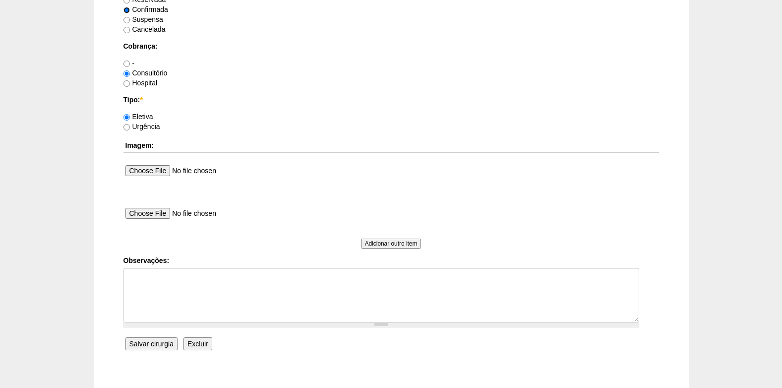
scroll to position [843, 0]
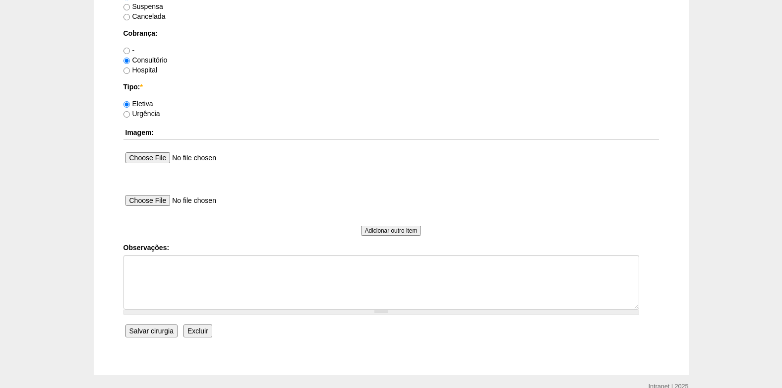
click at [197, 309] on span at bounding box center [377, 284] width 509 height 59
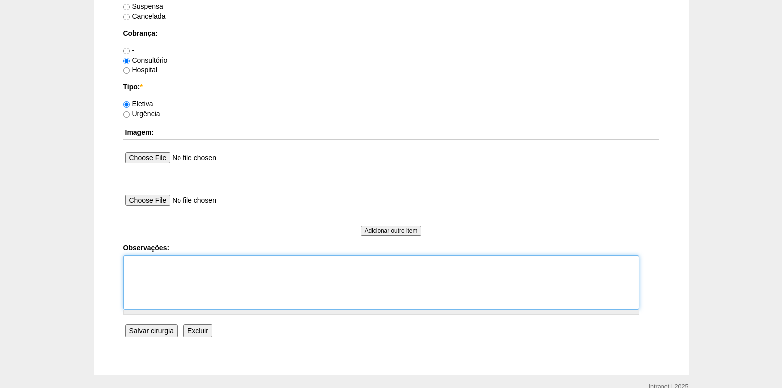
click at [192, 290] on textarea "Observações:" at bounding box center [381, 282] width 516 height 55
type textarea "COBRANÇA CONSULTÓRIO"
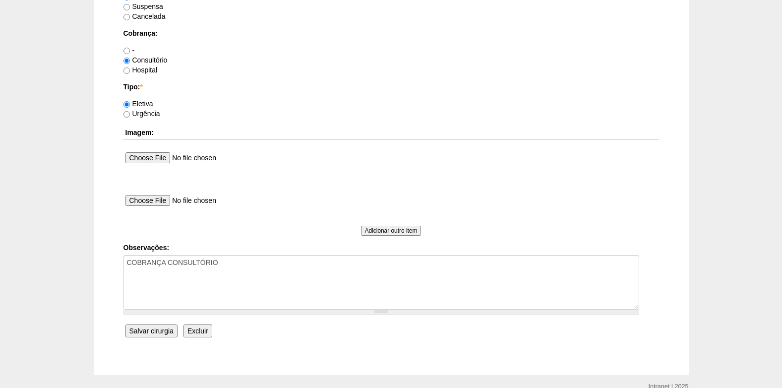
click at [161, 329] on input "Salvar cirurgia" at bounding box center [151, 330] width 52 height 13
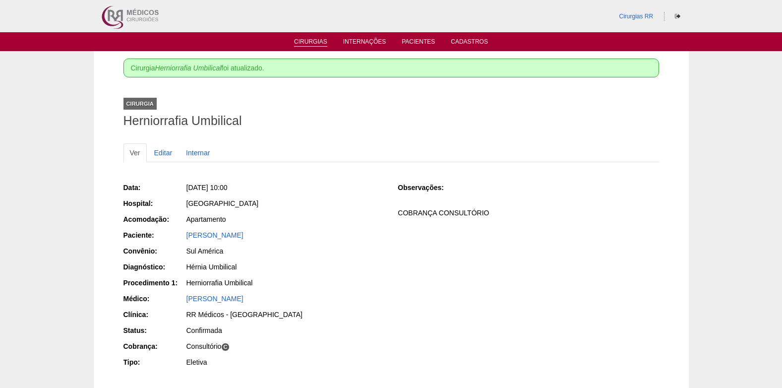
click at [314, 39] on link "Cirurgias" at bounding box center [310, 42] width 33 height 8
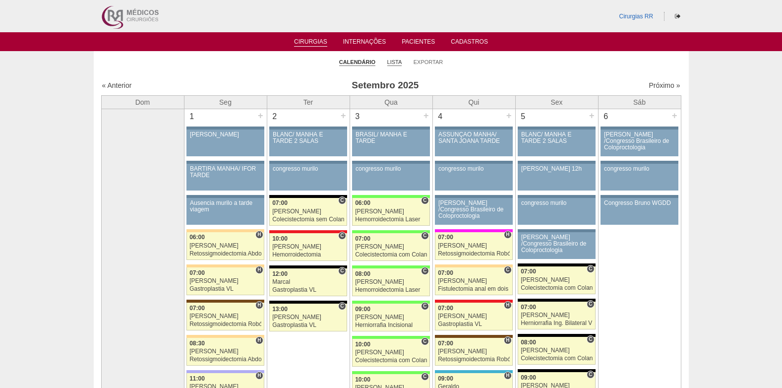
click at [397, 63] on link "Lista" at bounding box center [394, 61] width 15 height 7
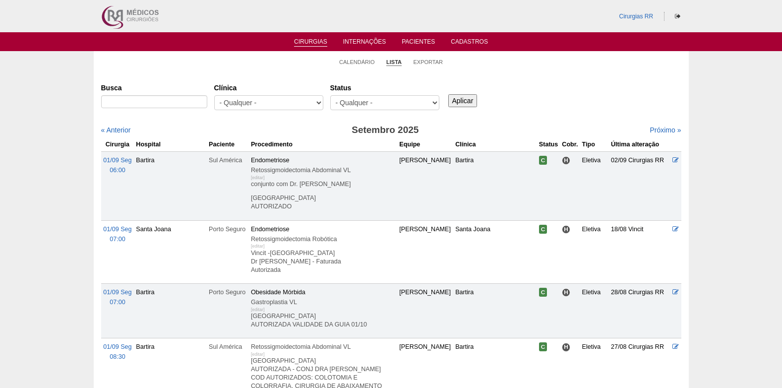
click at [433, 104] on select "- Qualquer - Reservada Confirmada Suspensa Cancelada" at bounding box center [384, 102] width 109 height 15
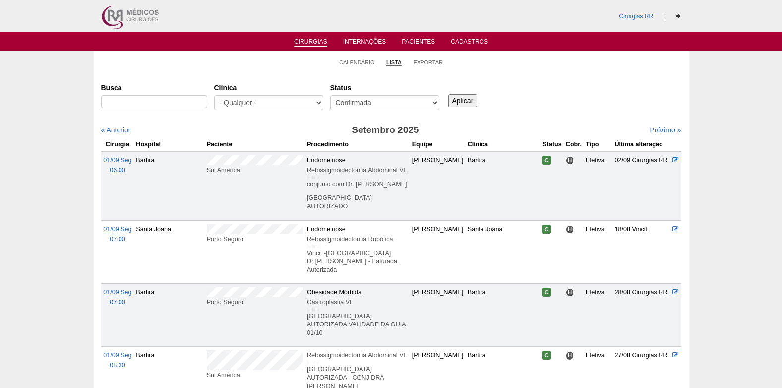
click at [330, 95] on select "- Qualquer - Reservada Confirmada Suspensa Cancelada" at bounding box center [384, 102] width 109 height 15
drag, startPoint x: 417, startPoint y: 105, endPoint x: 413, endPoint y: 110, distance: 6.7
click at [417, 105] on select "- Qualquer - Reservada Confirmada Suspensa Cancelada" at bounding box center [384, 102] width 109 height 15
select select "resr"
click at [330, 95] on select "- Qualquer - Reservada Confirmada Suspensa Cancelada" at bounding box center [384, 102] width 109 height 15
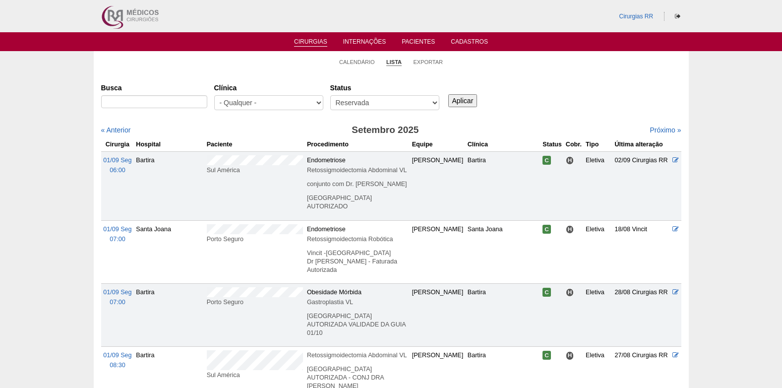
click at [472, 104] on input "Aplicar" at bounding box center [462, 100] width 29 height 13
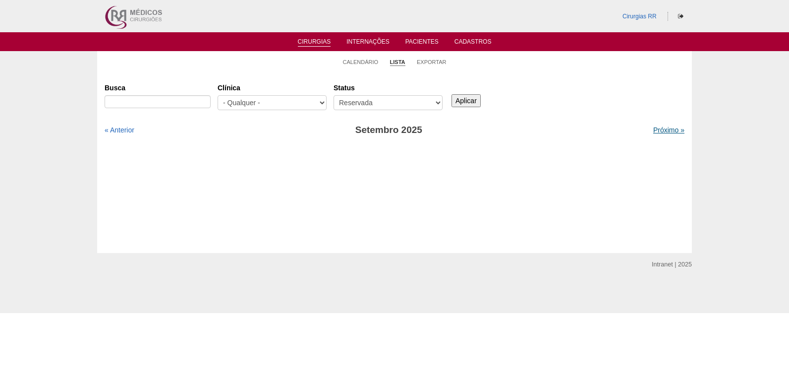
click at [661, 131] on link "Próximo »" at bounding box center [668, 130] width 31 height 8
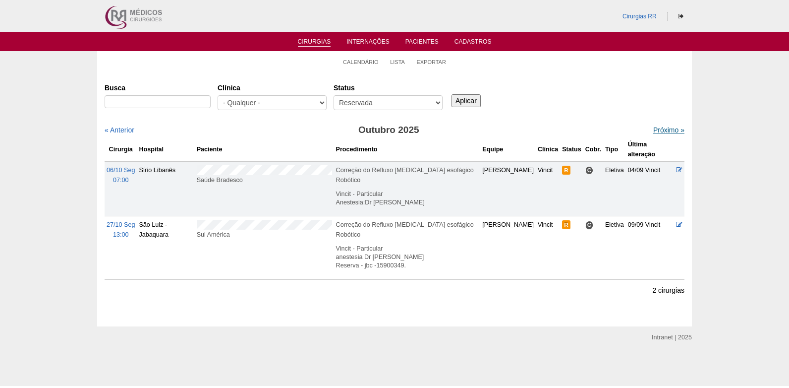
click at [655, 128] on link "Próximo »" at bounding box center [668, 130] width 31 height 8
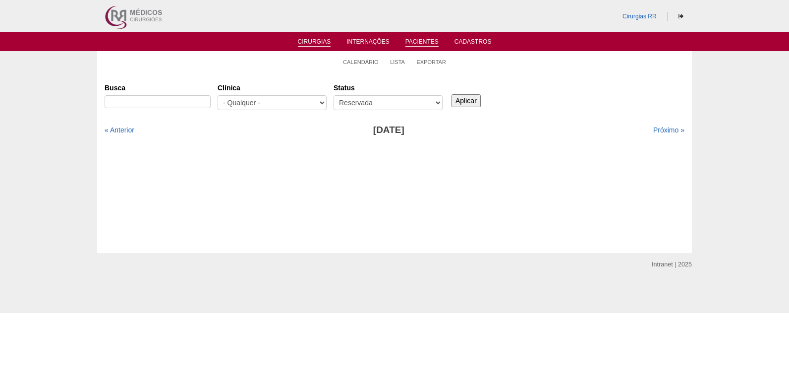
click at [427, 44] on link "Pacientes" at bounding box center [422, 42] width 33 height 8
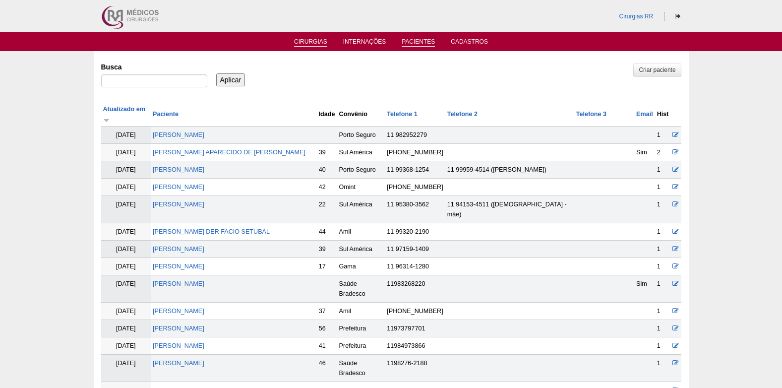
click at [310, 44] on link "Cirurgias" at bounding box center [310, 42] width 33 height 8
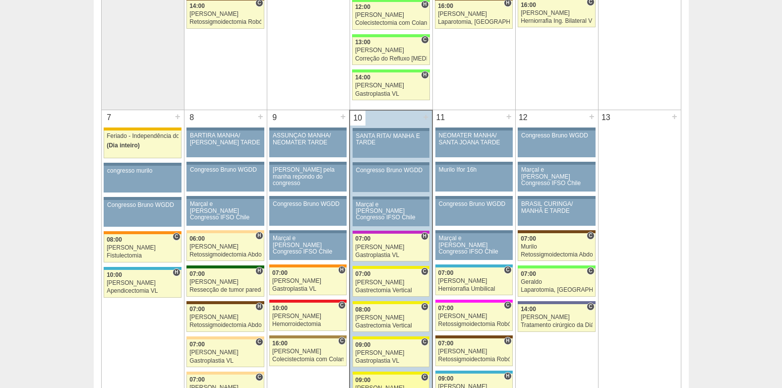
scroll to position [595, 0]
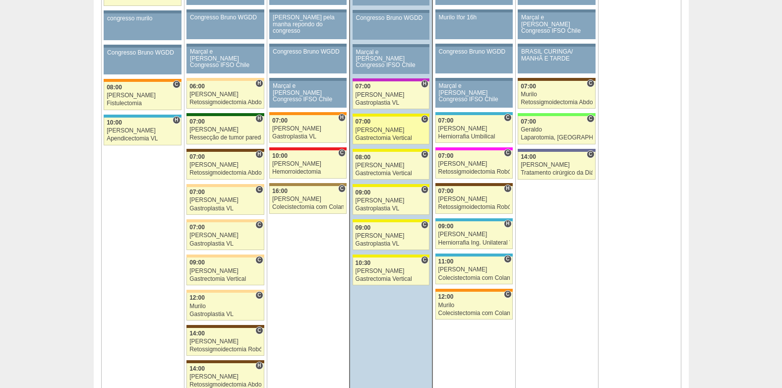
click at [379, 135] on div "Gastrectomia Vertical" at bounding box center [390, 138] width 71 height 6
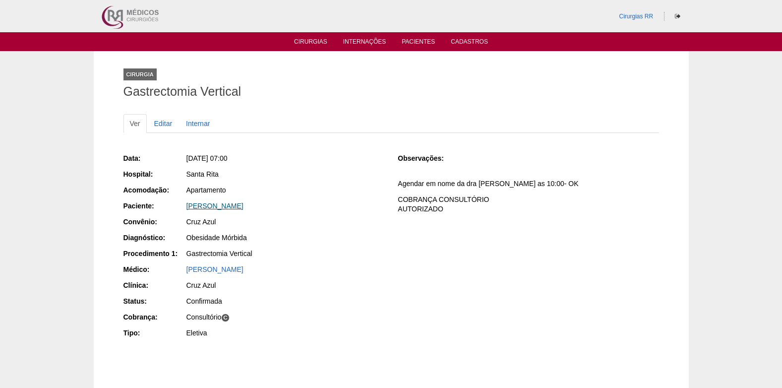
click at [207, 208] on link "Etiene da Silva Jacinto" at bounding box center [214, 206] width 57 height 8
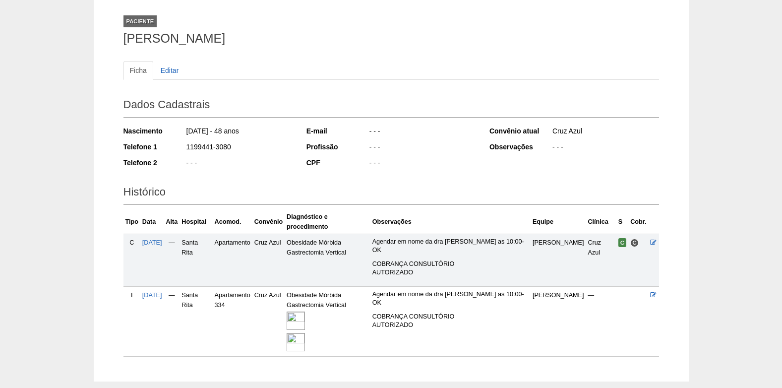
scroll to position [88, 0]
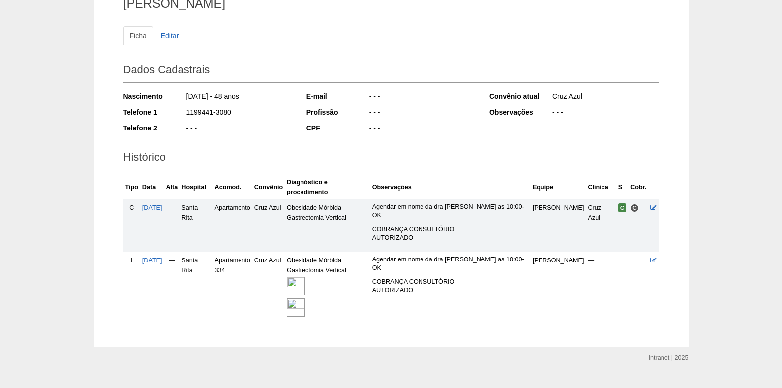
click at [305, 277] on img at bounding box center [296, 286] width 18 height 18
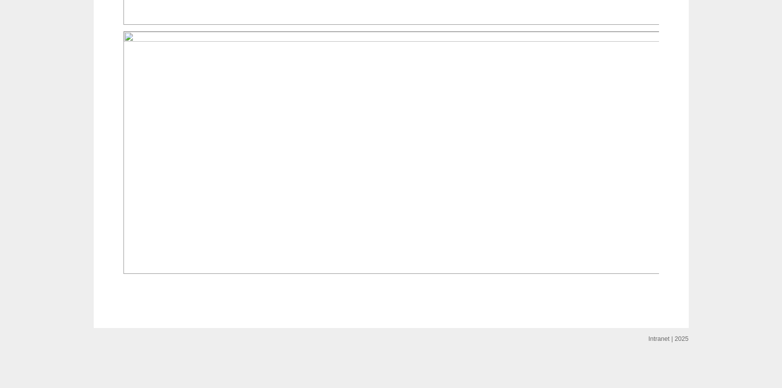
scroll to position [1785, 0]
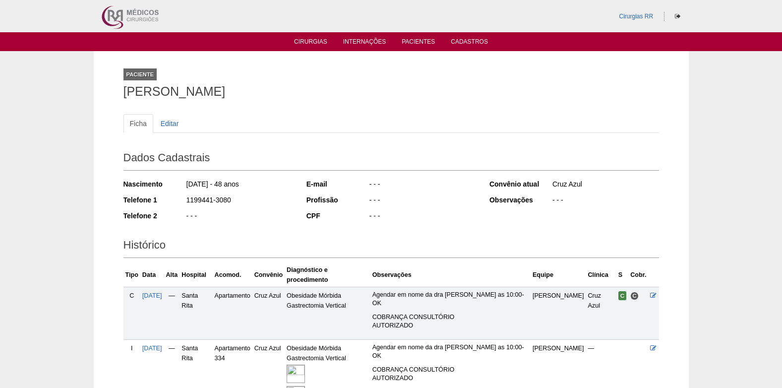
scroll to position [88, 0]
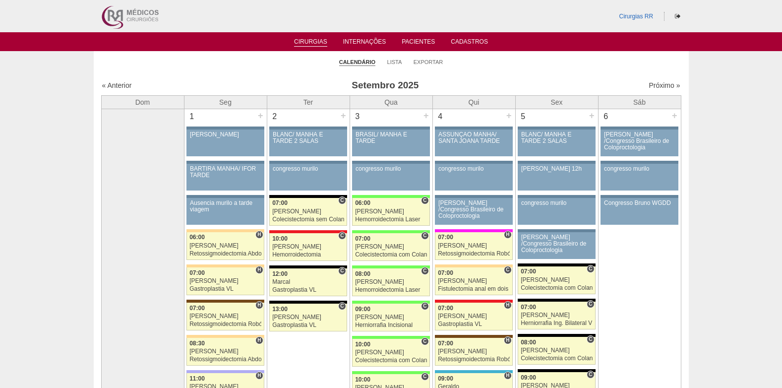
scroll to position [595, 0]
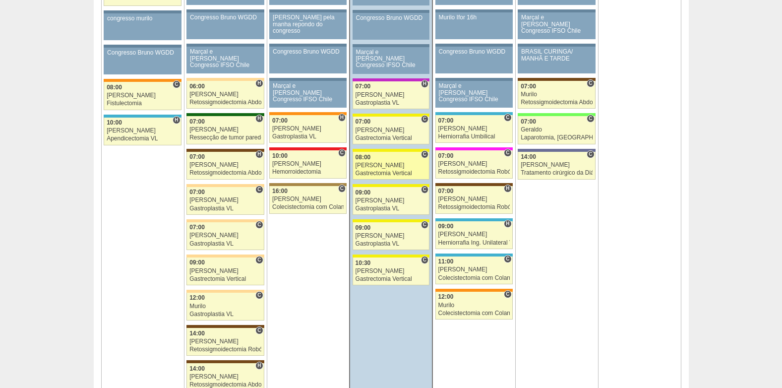
click at [379, 169] on link "88267 Fellow C 08:00 [PERSON_NAME] Gastrectomia Vertical Hospital [GEOGRAPHIC_D…" at bounding box center [390, 166] width 77 height 28
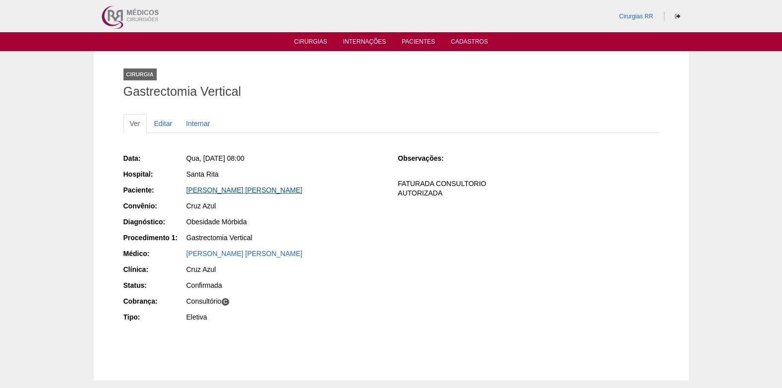
click at [201, 186] on link "[PERSON_NAME]" at bounding box center [244, 190] width 116 height 8
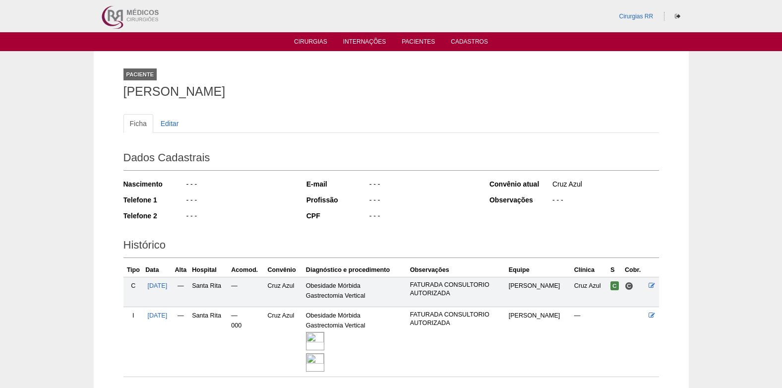
click at [324, 343] on img at bounding box center [315, 341] width 18 height 18
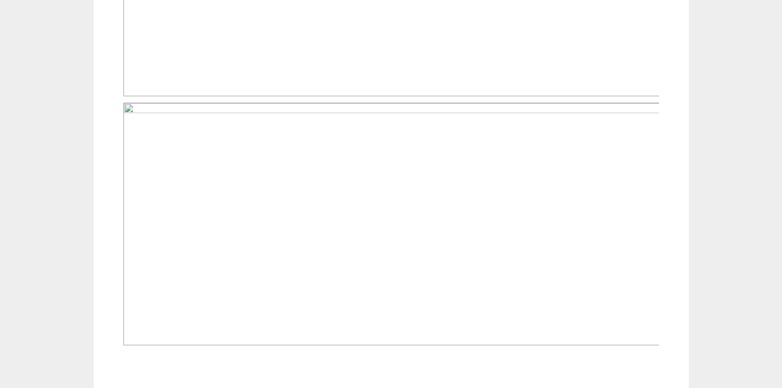
scroll to position [519, 0]
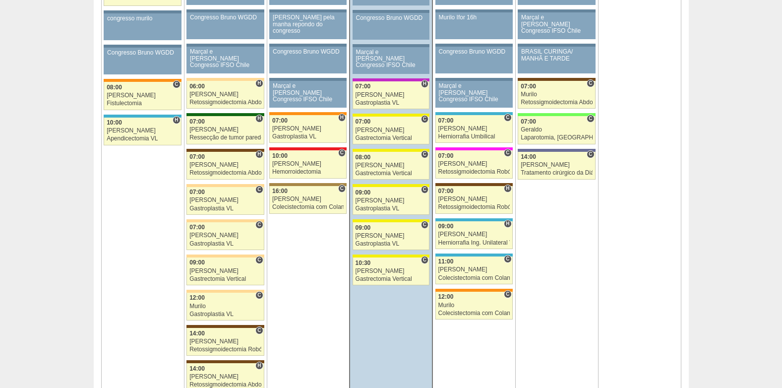
scroll to position [595, 0]
click at [380, 192] on div "09:00" at bounding box center [390, 192] width 71 height 6
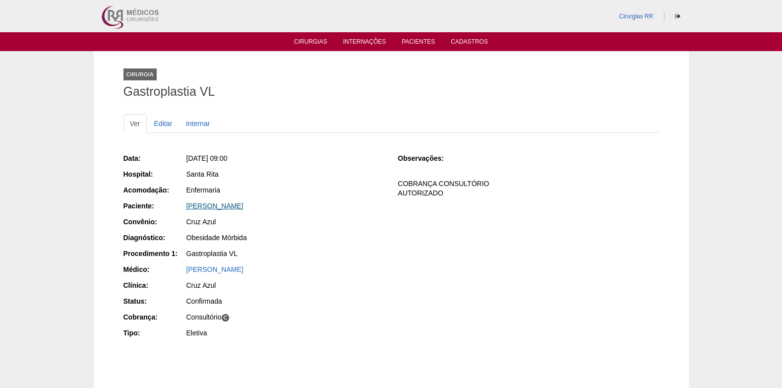
click at [233, 208] on link "[PERSON_NAME]" at bounding box center [214, 206] width 57 height 8
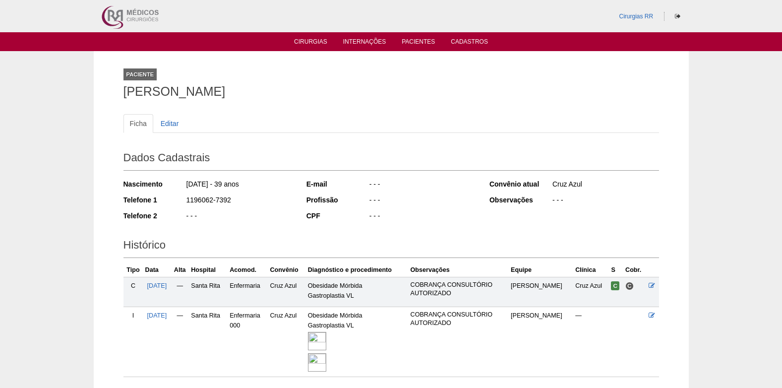
click at [326, 337] on img at bounding box center [317, 341] width 18 height 18
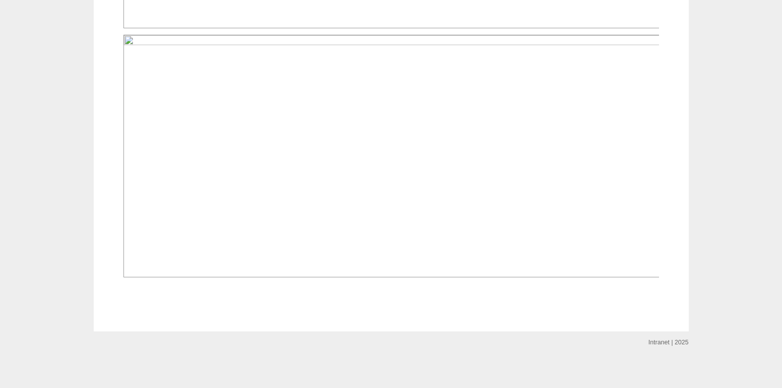
scroll to position [534, 0]
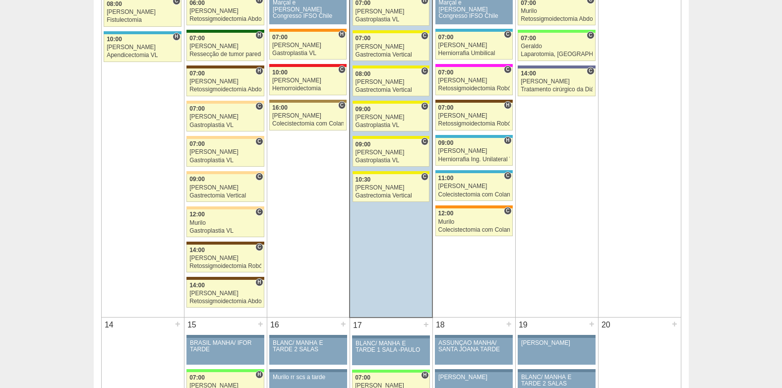
scroll to position [694, 0]
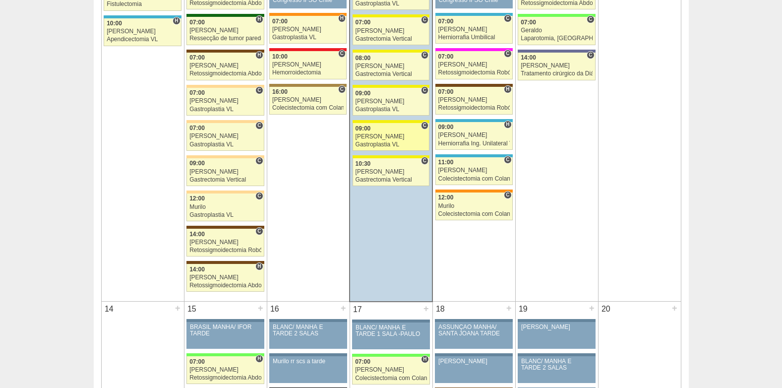
click at [381, 137] on div "[PERSON_NAME]" at bounding box center [390, 136] width 71 height 6
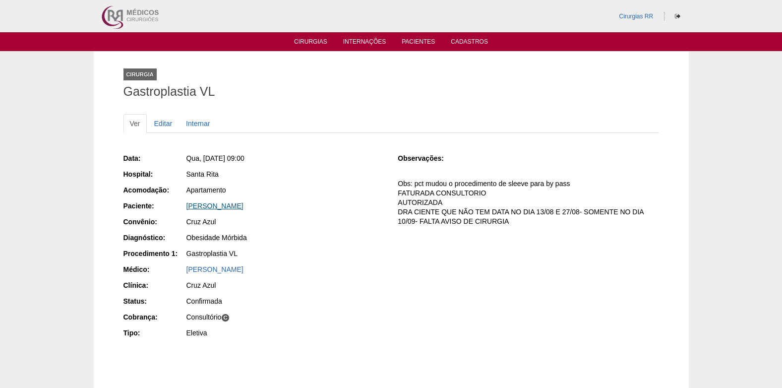
click at [234, 204] on link "Amanda Rodrigues Oliveira da Silva" at bounding box center [214, 206] width 57 height 8
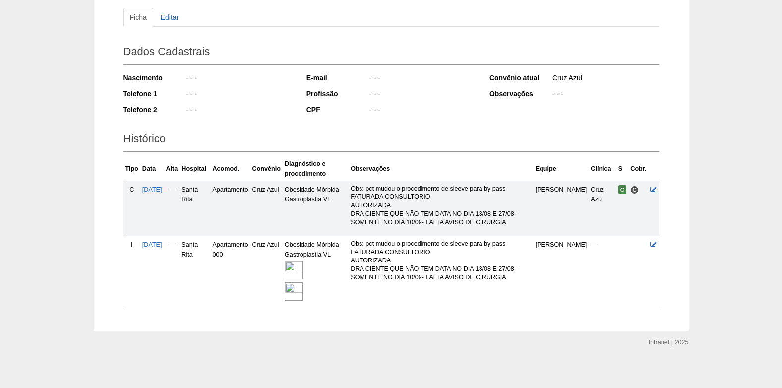
scroll to position [109, 0]
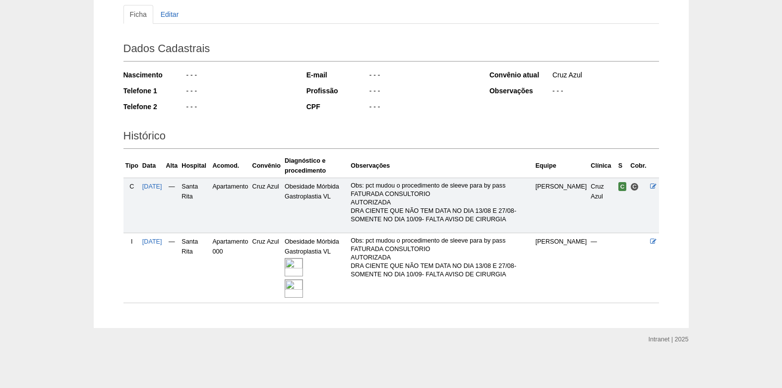
click at [303, 269] on img at bounding box center [294, 267] width 18 height 18
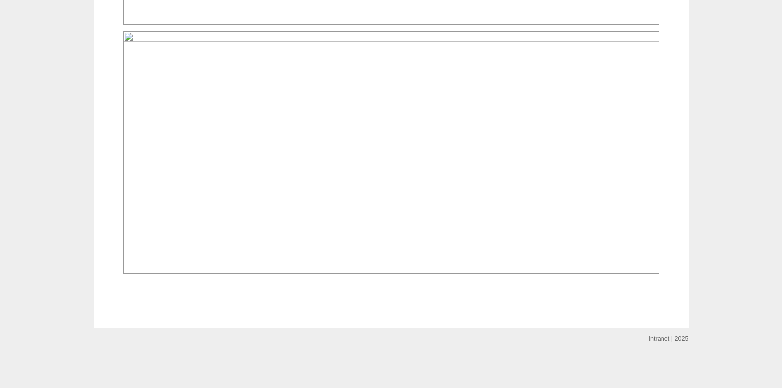
scroll to position [1041, 0]
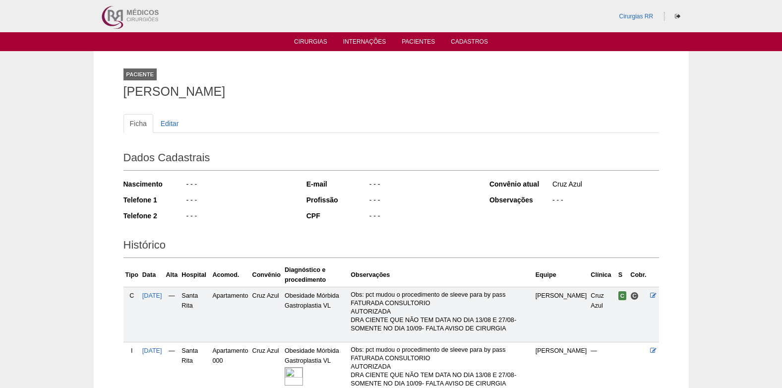
scroll to position [109, 0]
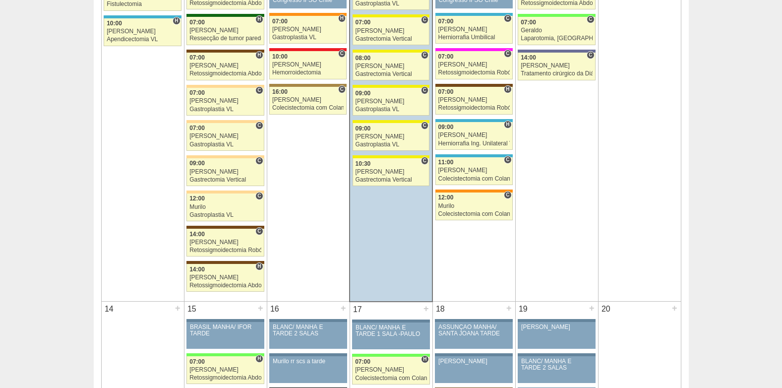
scroll to position [694, 0]
click at [384, 171] on div "[PERSON_NAME]" at bounding box center [390, 172] width 71 height 6
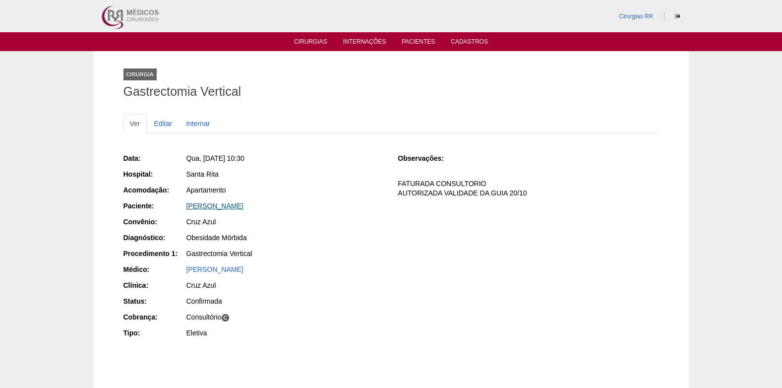
click at [238, 202] on link "Ingrid de Souza Mota" at bounding box center [214, 206] width 57 height 8
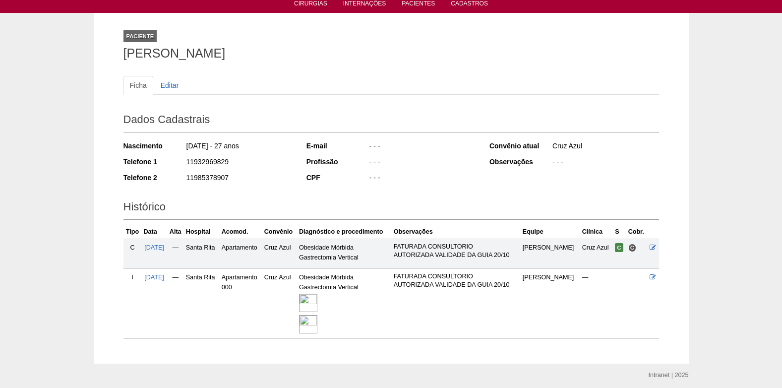
scroll to position [74, 0]
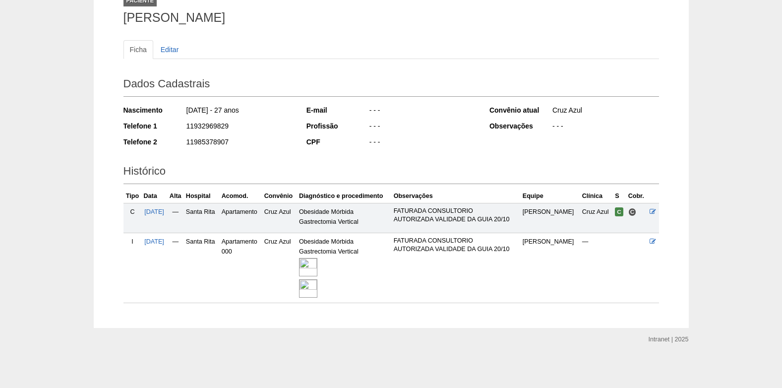
click at [317, 272] on img at bounding box center [308, 267] width 18 height 18
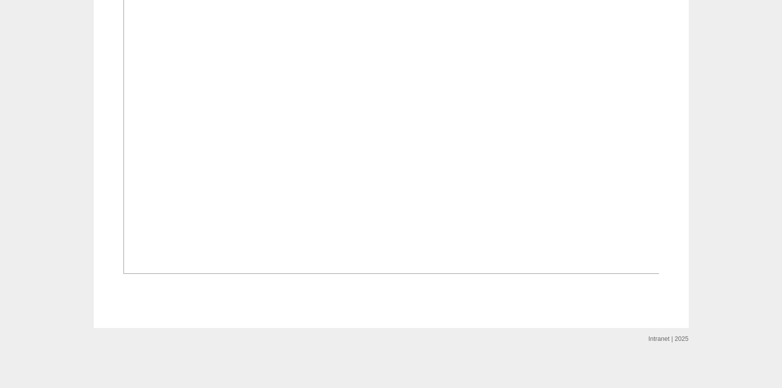
scroll to position [1479, 0]
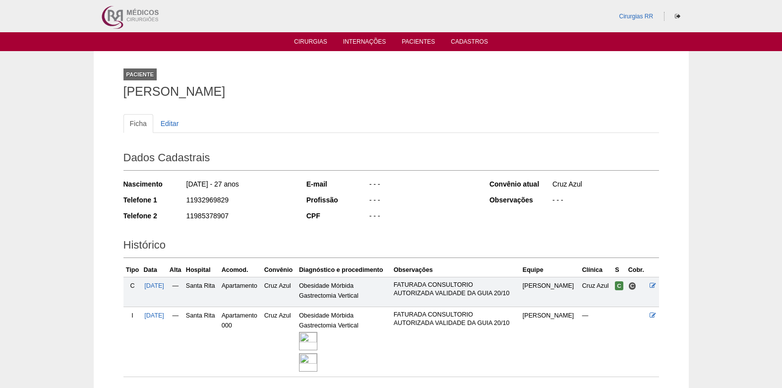
scroll to position [71, 0]
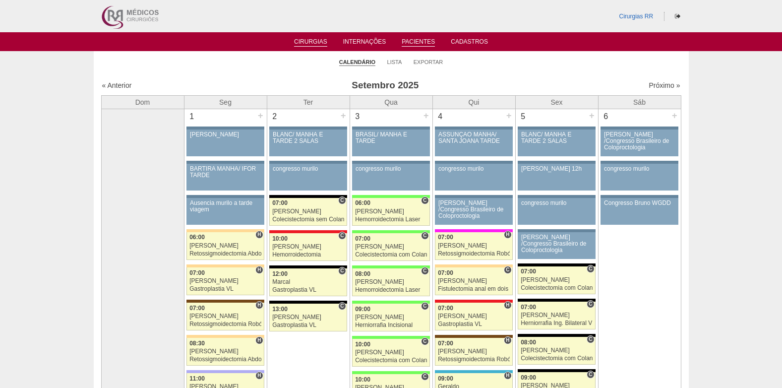
click at [416, 40] on link "Pacientes" at bounding box center [418, 42] width 33 height 8
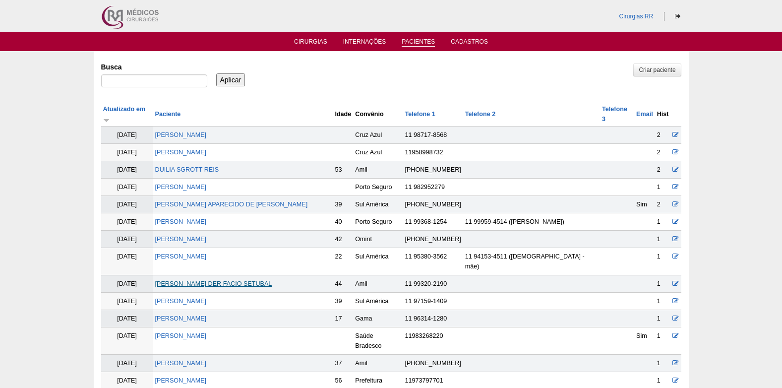
click at [203, 280] on link "[PERSON_NAME] DER FACIO SETUBAL" at bounding box center [213, 283] width 117 height 7
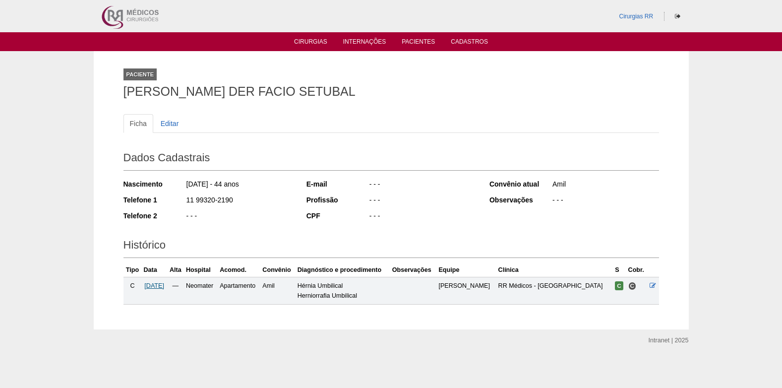
click at [156, 285] on span "[DATE]" at bounding box center [154, 285] width 20 height 7
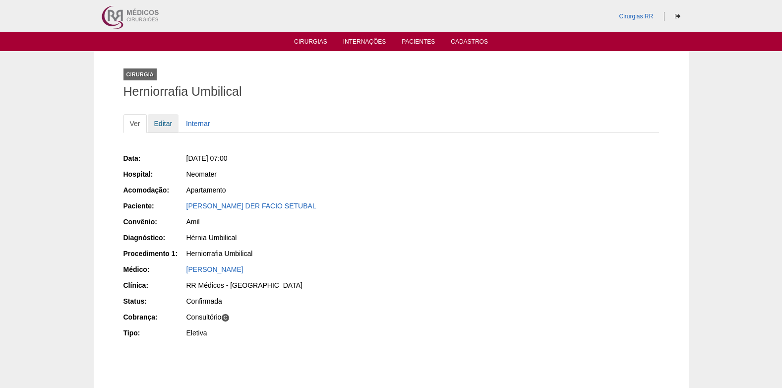
click at [164, 124] on link "Editar" at bounding box center [163, 123] width 31 height 19
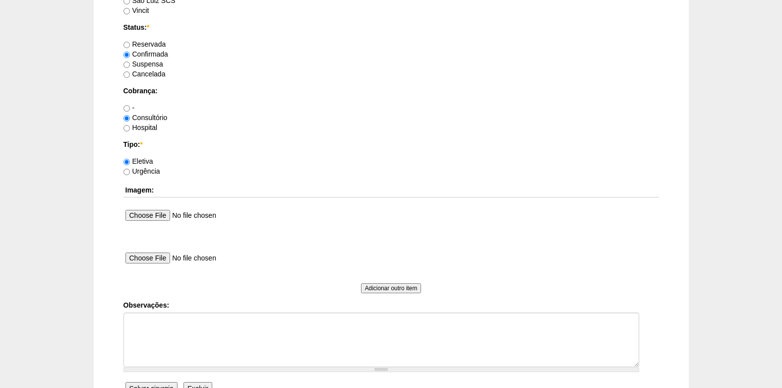
scroll to position [843, 0]
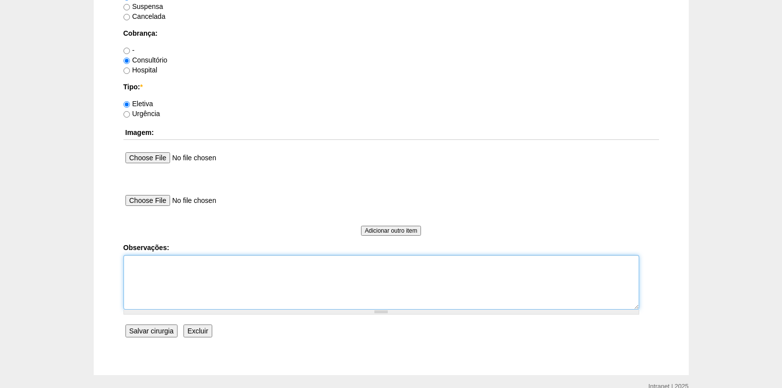
click at [243, 271] on textarea "Observações:" at bounding box center [381, 282] width 516 height 55
type textarea "c"
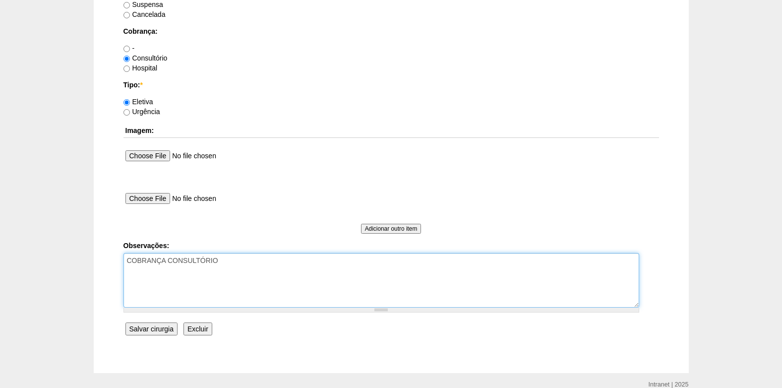
scroll to position [890, 0]
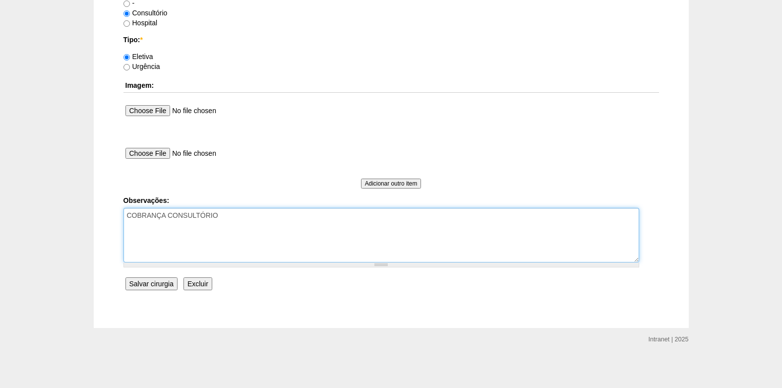
type textarea "COBRANÇA CONSULTÓRIO"
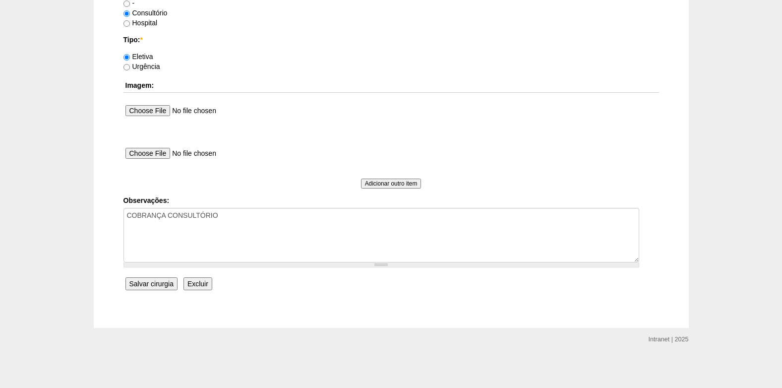
click at [140, 289] on input "Salvar cirurgia" at bounding box center [151, 283] width 52 height 13
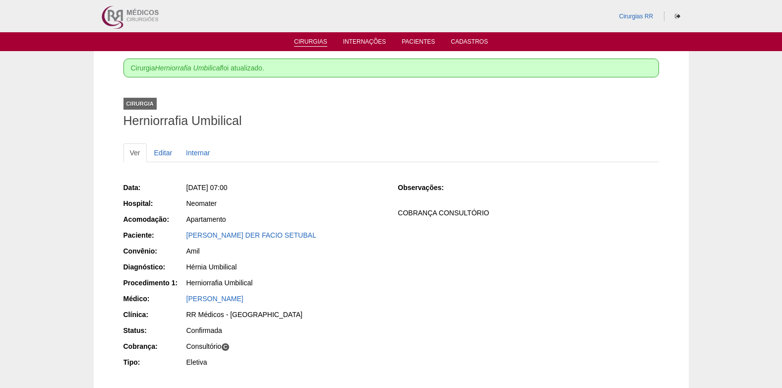
click at [314, 39] on link "Cirurgias" at bounding box center [310, 42] width 33 height 8
